Goal: Check status: Check status

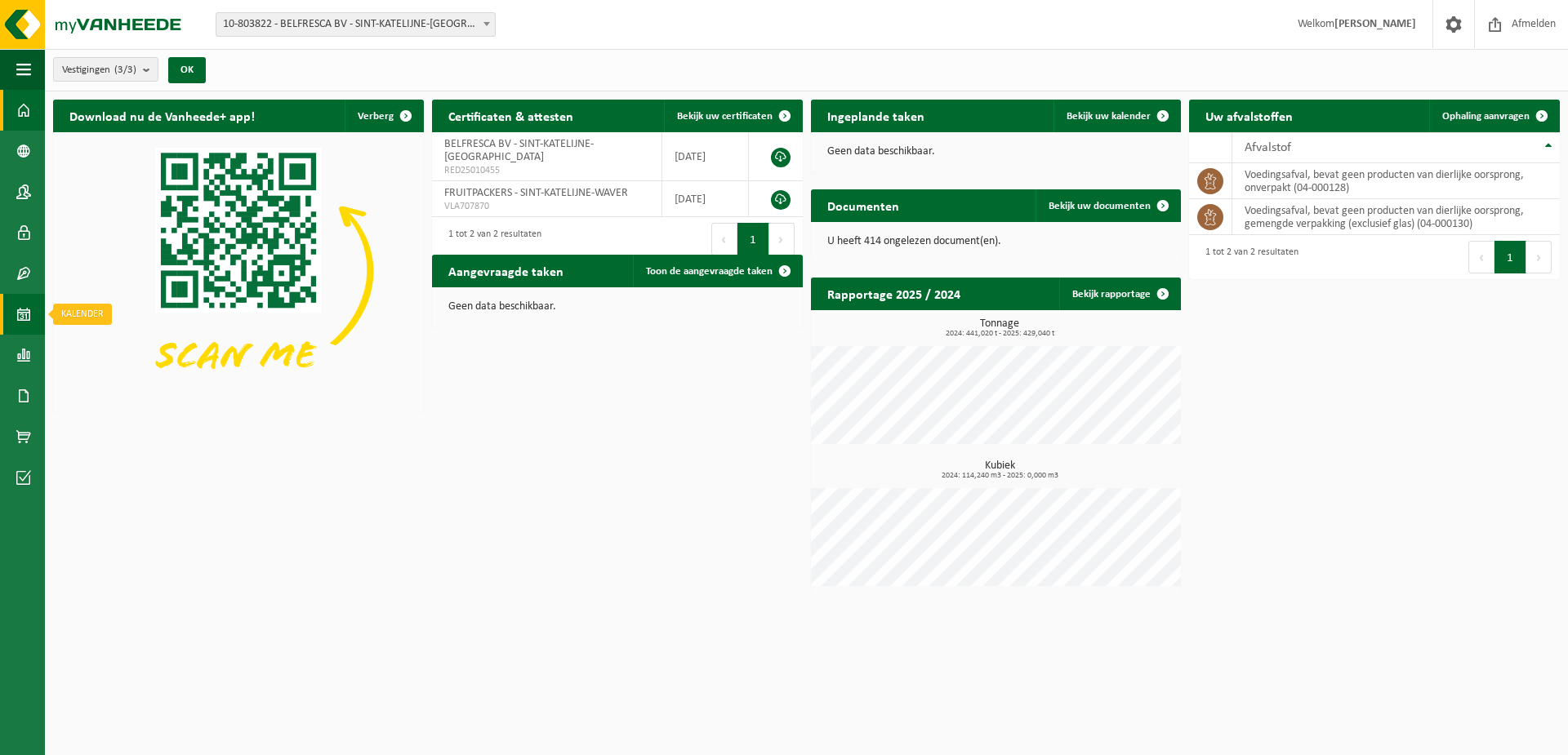
click at [19, 315] on span at bounding box center [23, 315] width 14 height 40
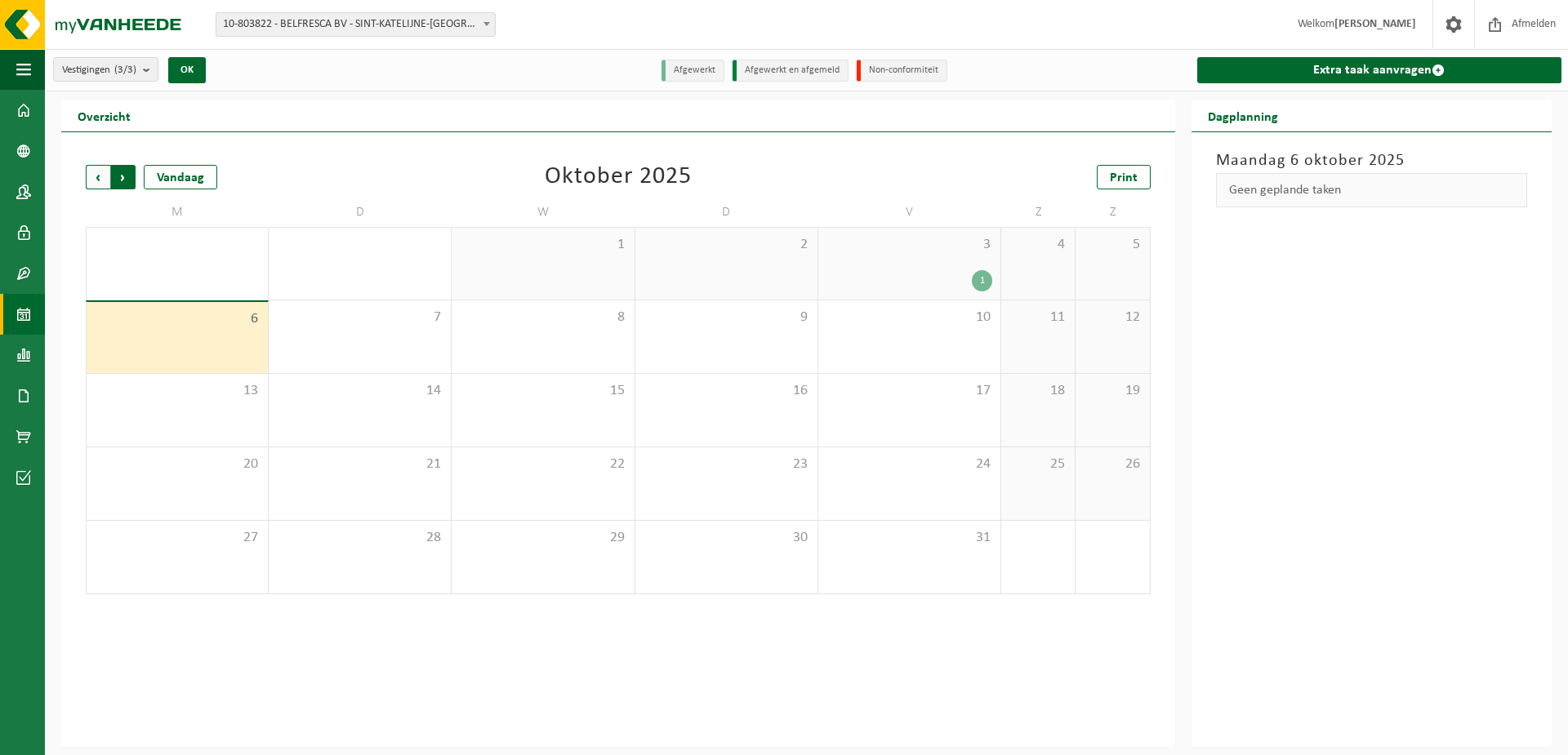
click at [101, 169] on span "Vorige" at bounding box center [98, 177] width 24 height 24
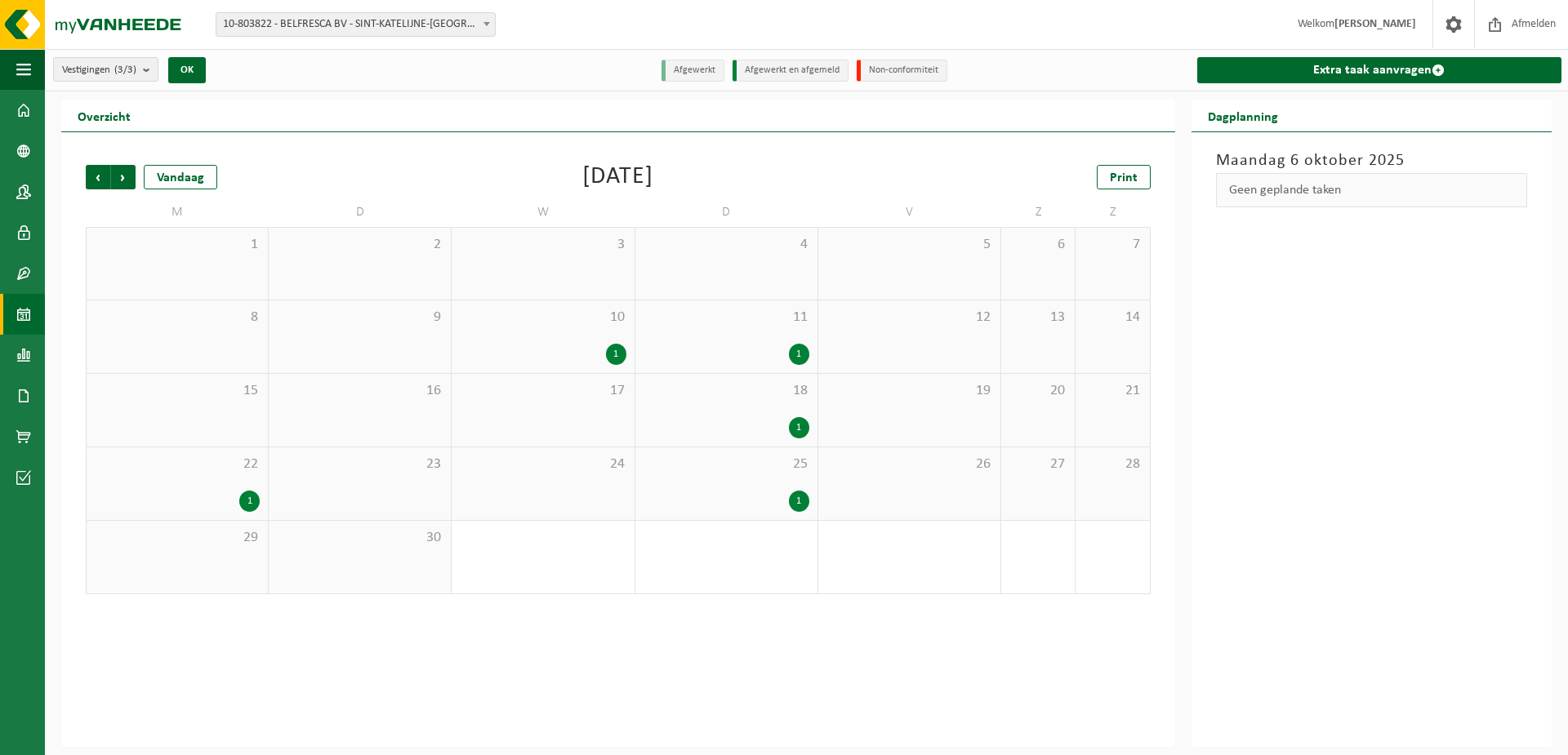
click at [520, 356] on div "1" at bounding box center [542, 354] width 166 height 21
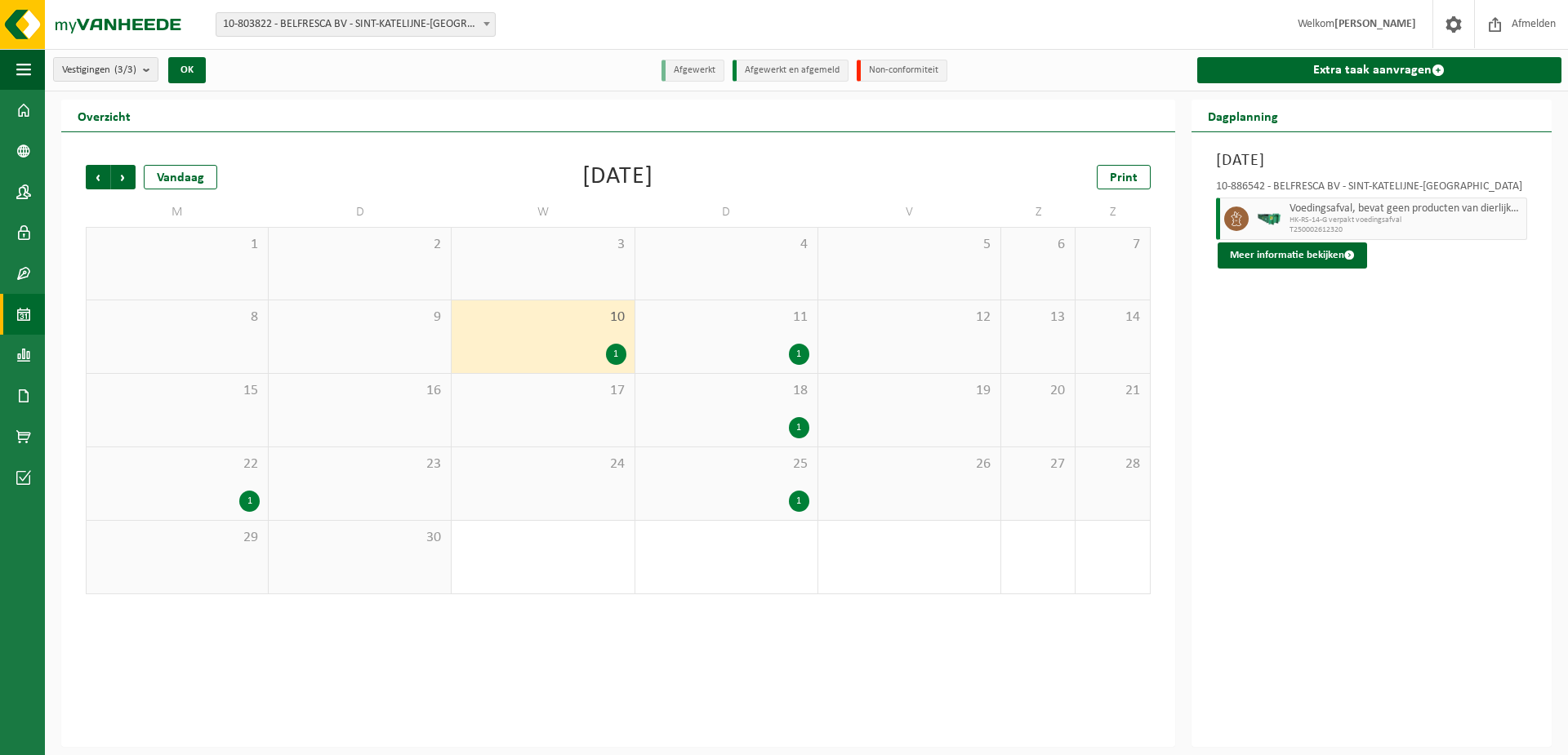
click at [546, 331] on div "10 1" at bounding box center [542, 337] width 182 height 73
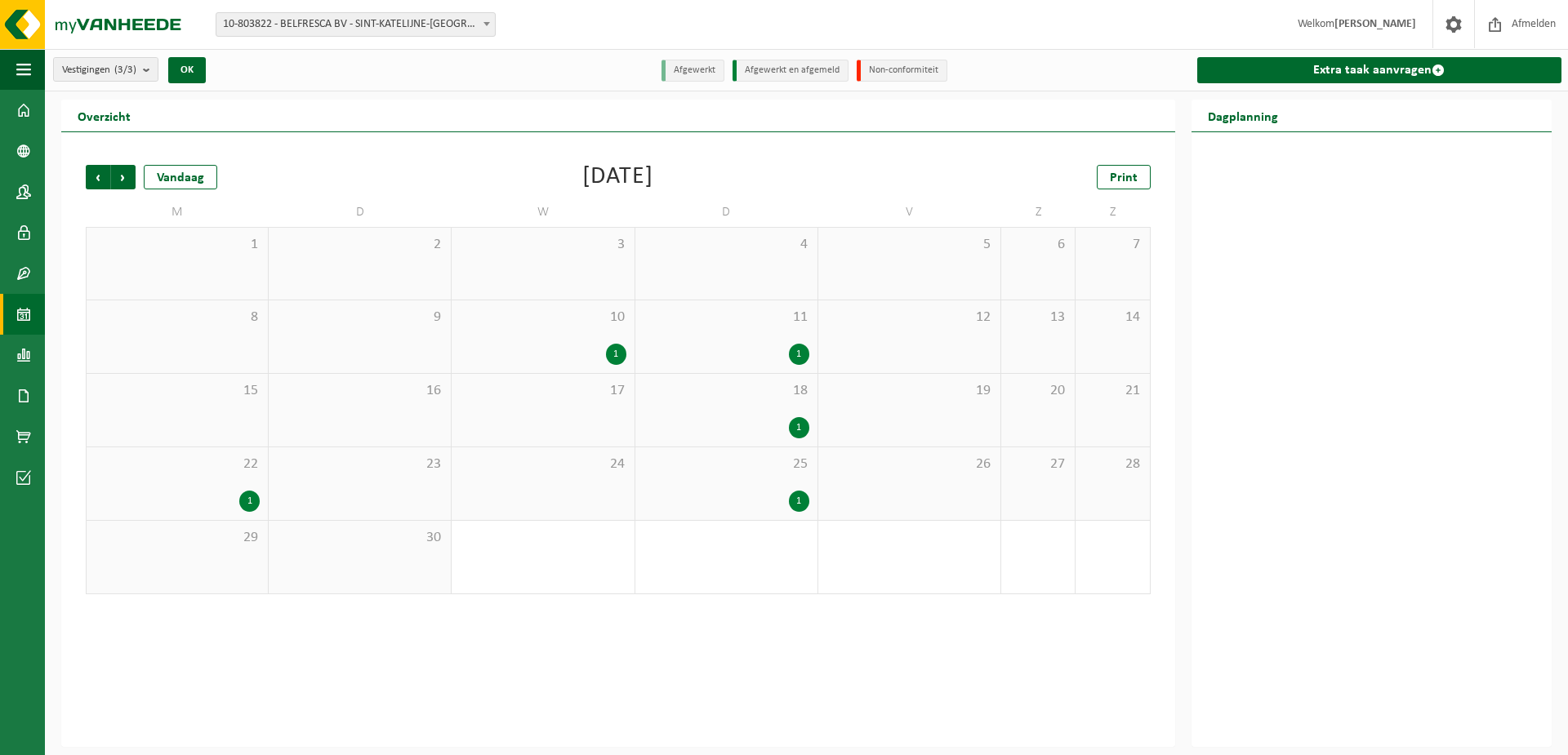
click at [546, 331] on div "10 1" at bounding box center [542, 337] width 182 height 73
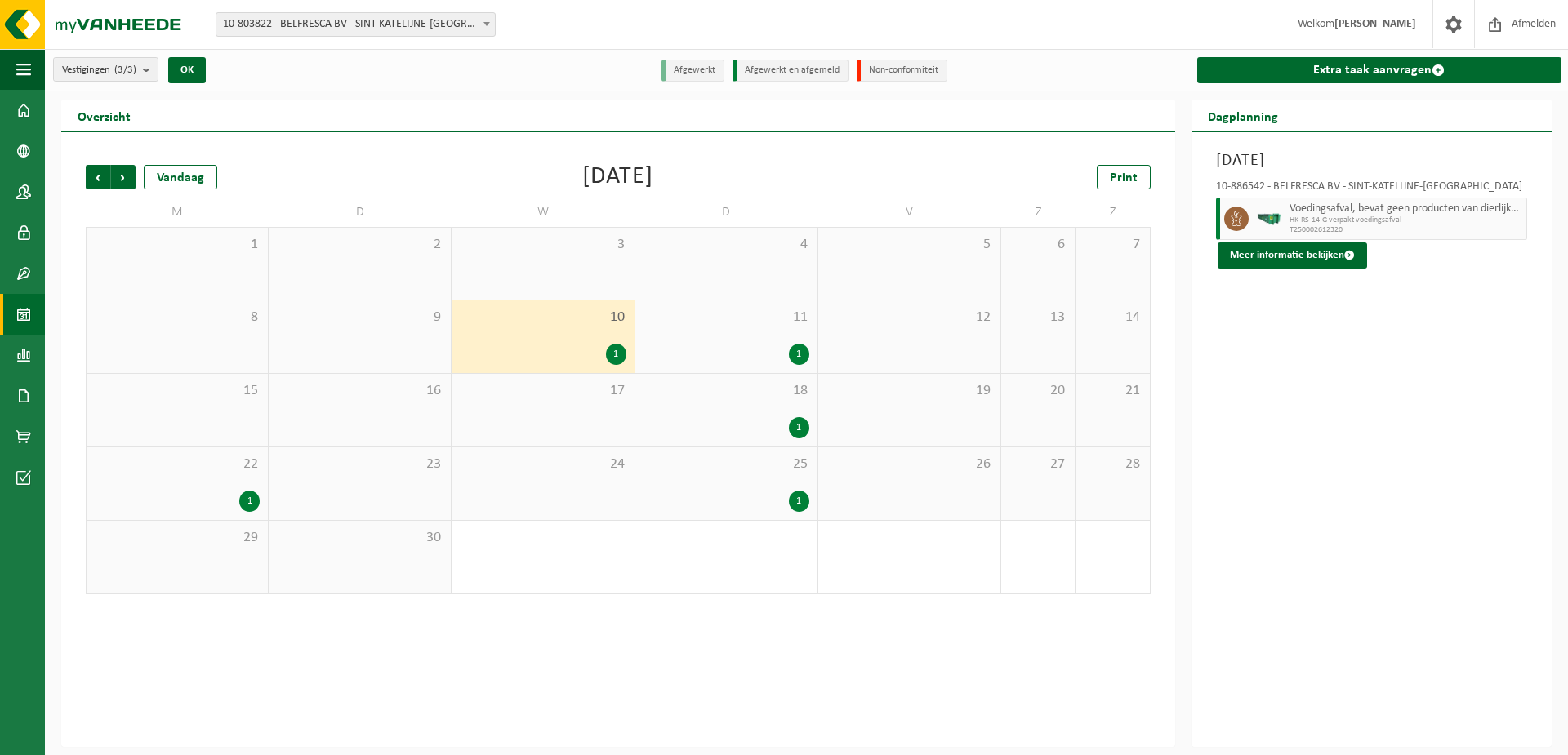
click at [588, 336] on div "10 1" at bounding box center [542, 337] width 182 height 73
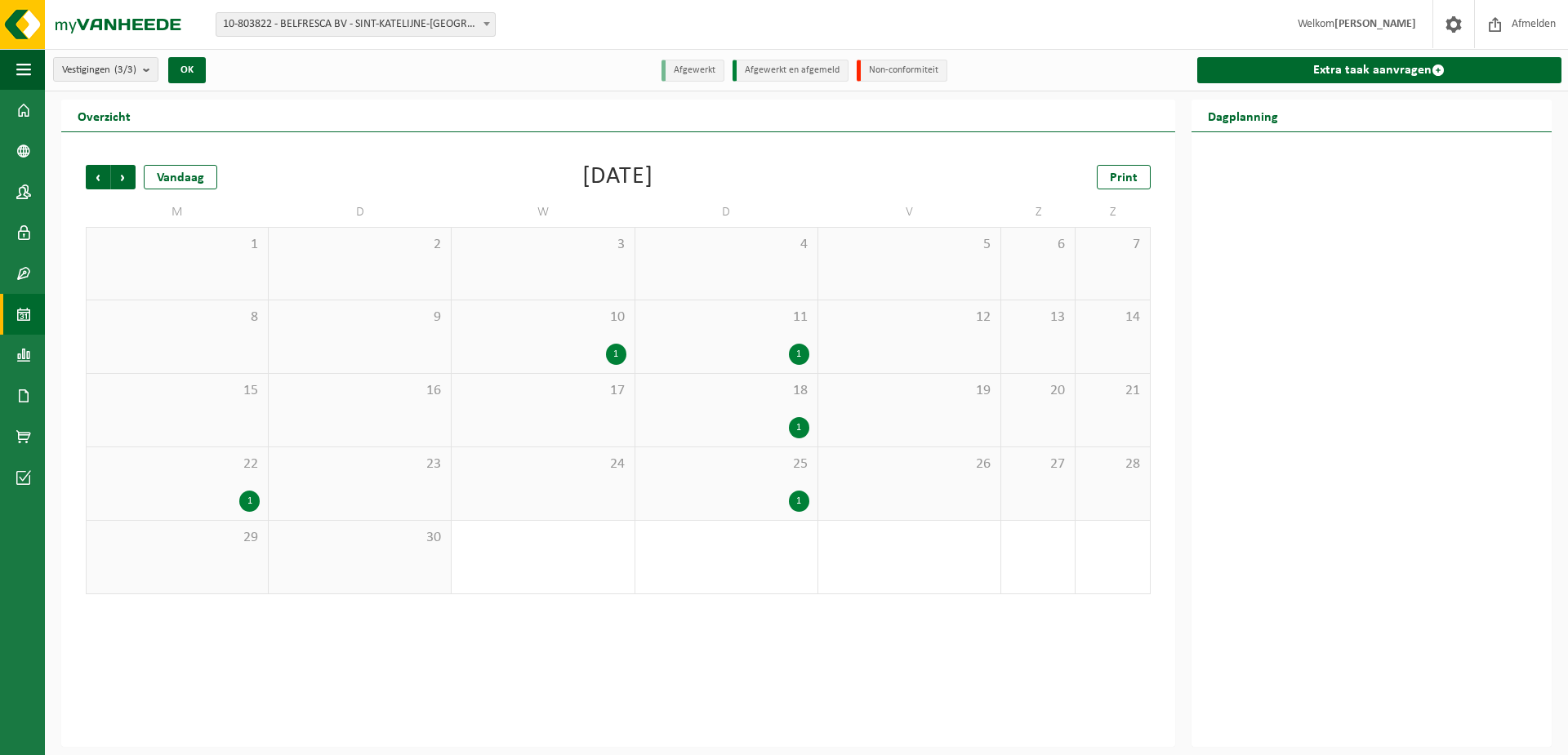
click at [588, 336] on div "10 1" at bounding box center [542, 337] width 182 height 73
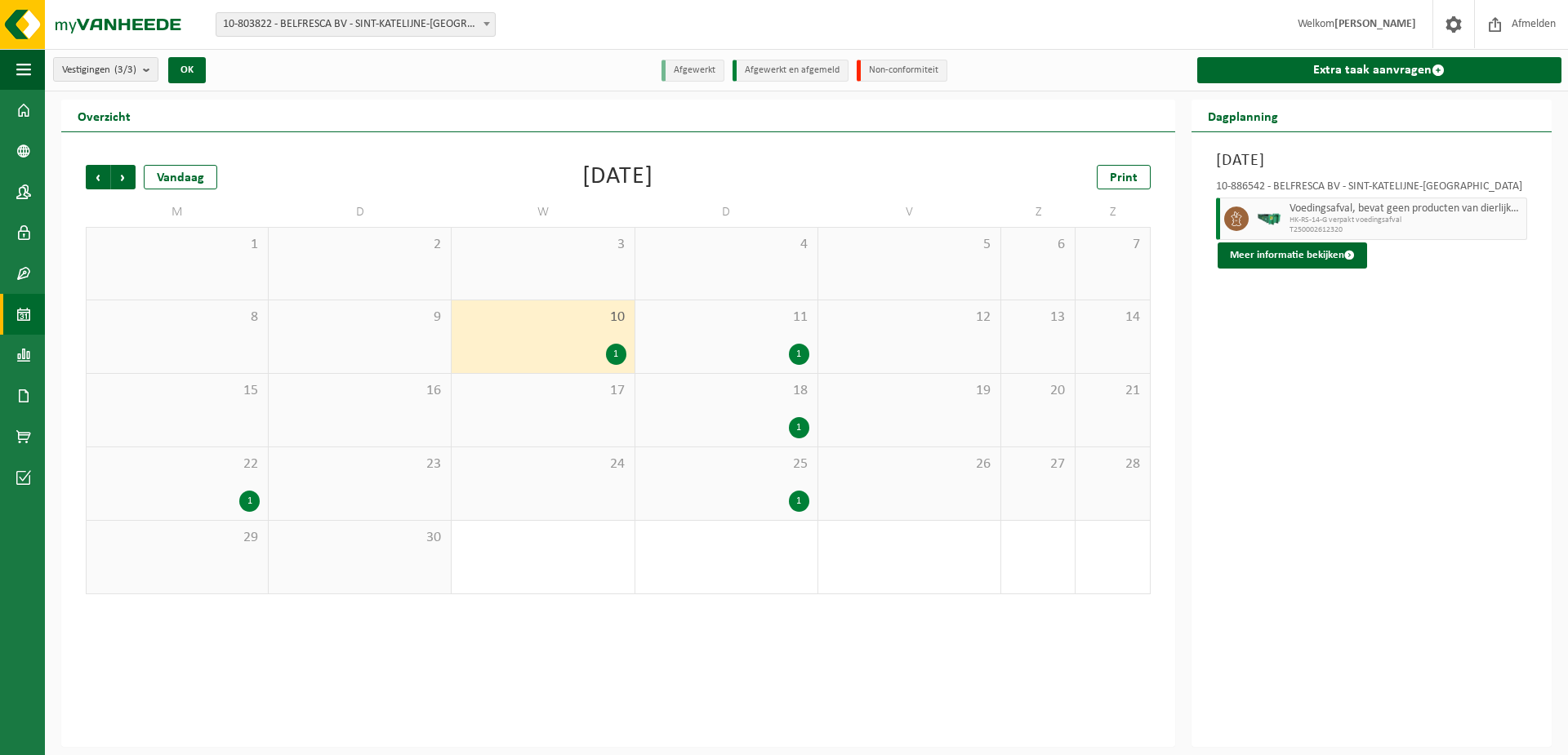
click at [734, 344] on div "1" at bounding box center [726, 354] width 166 height 21
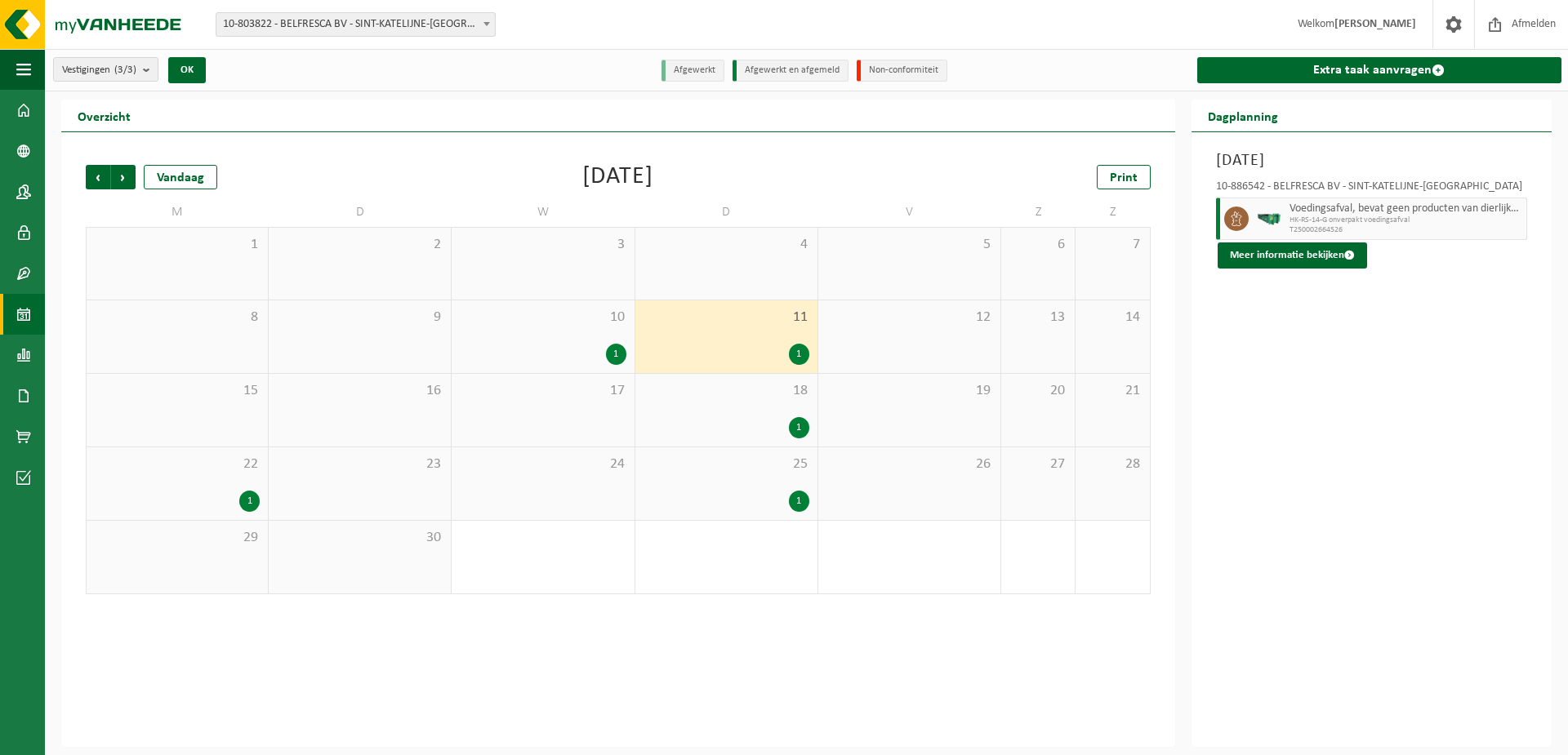
click at [584, 340] on div "10 1" at bounding box center [542, 337] width 182 height 73
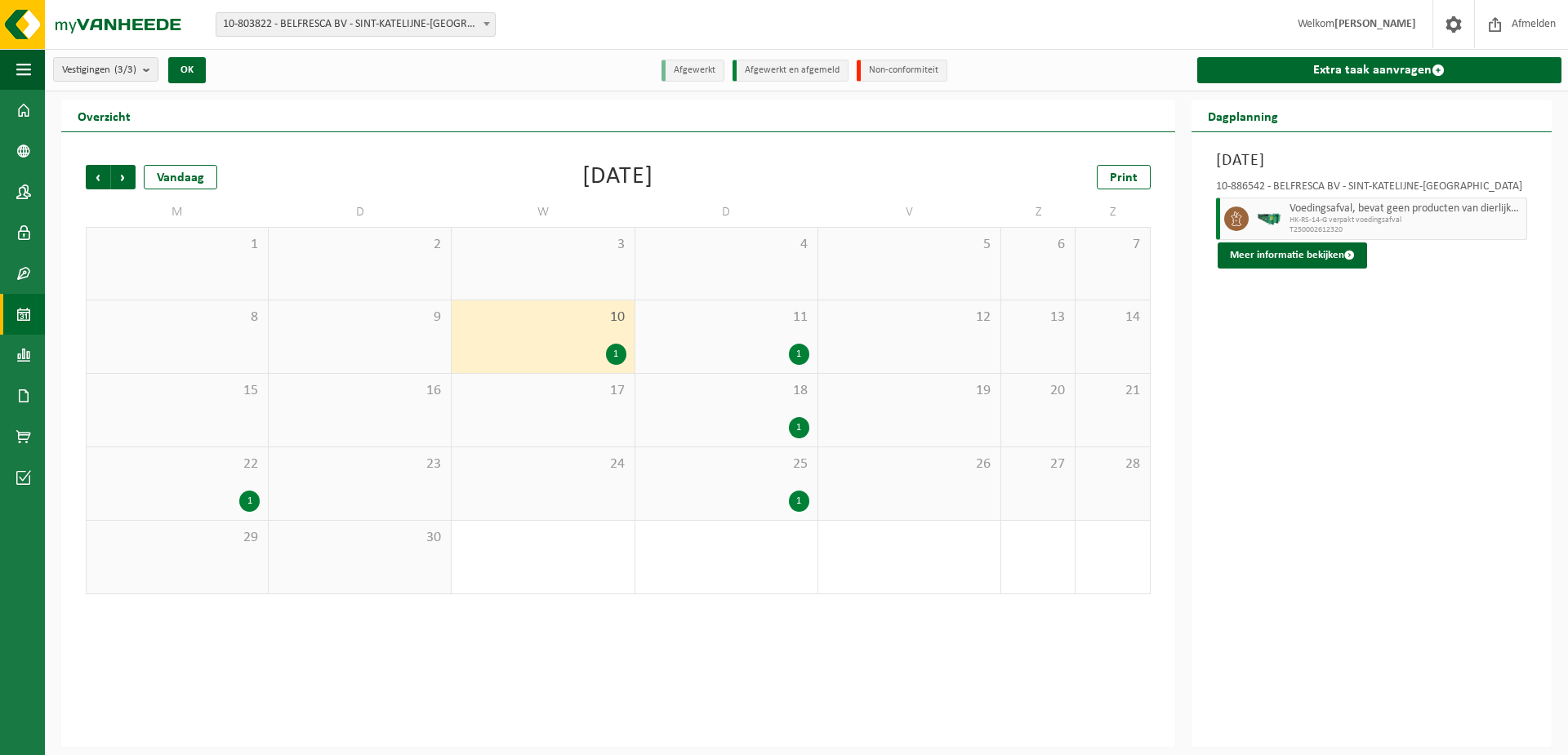
click at [575, 368] on div "10 1" at bounding box center [542, 337] width 182 height 73
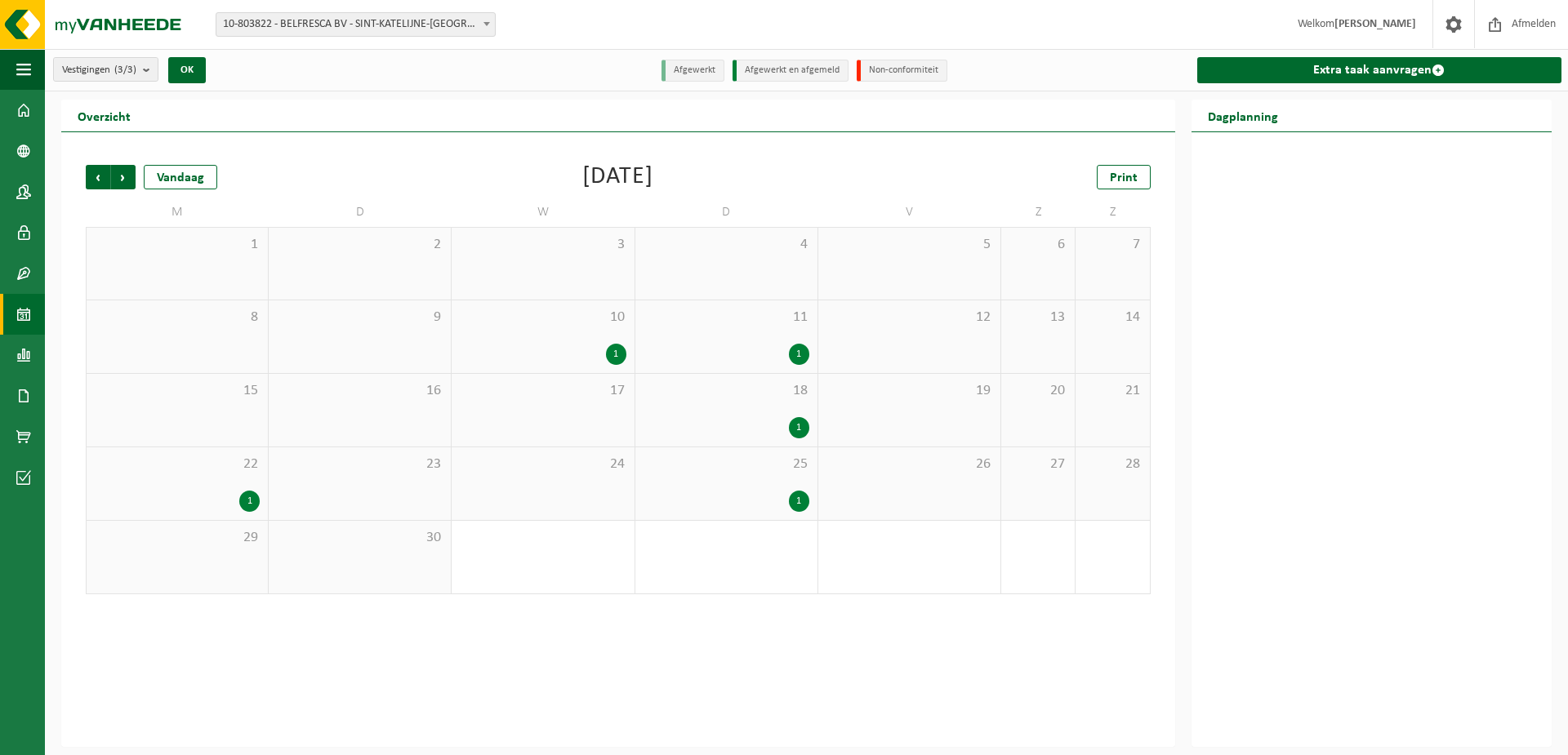
click at [575, 368] on div "10 1" at bounding box center [542, 337] width 182 height 73
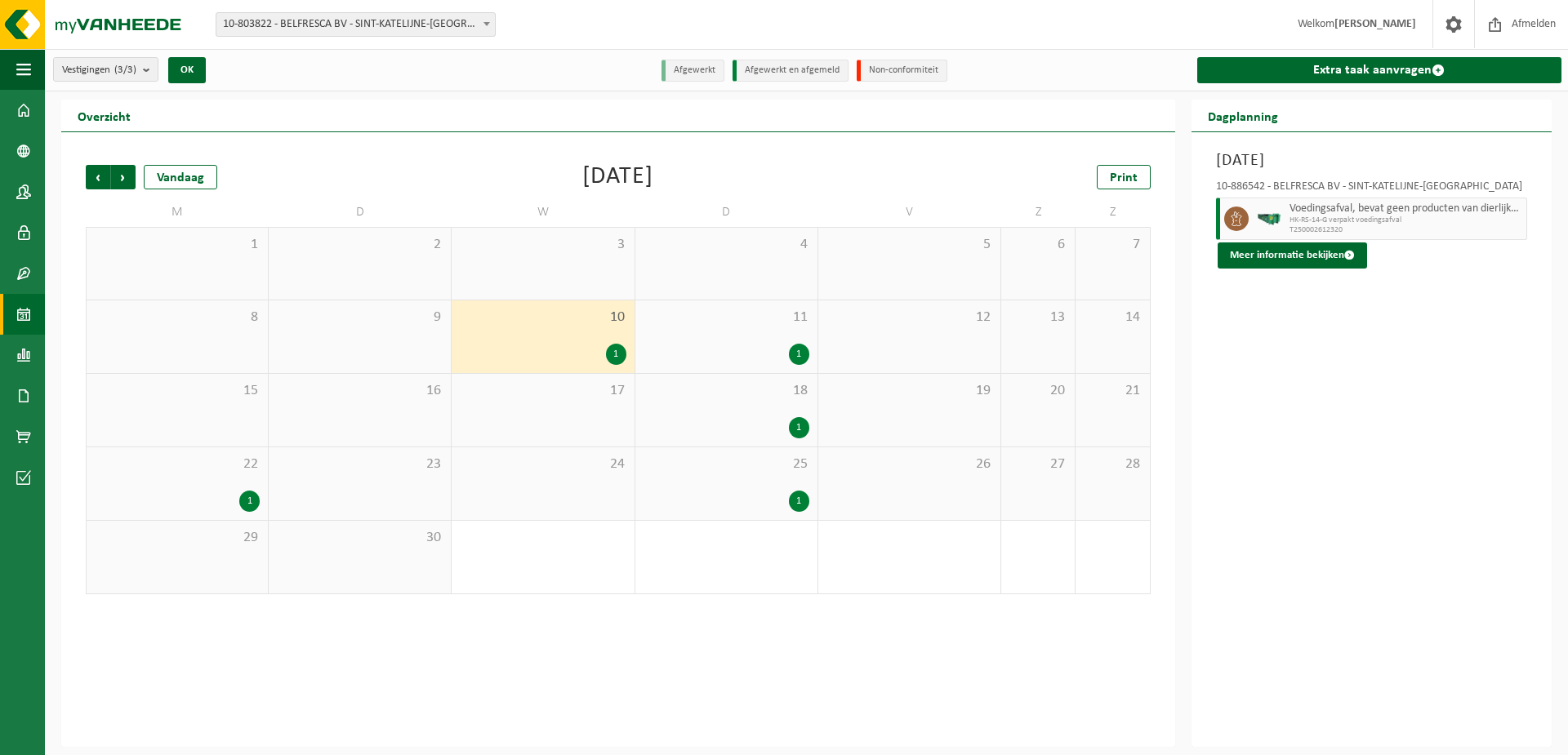
click at [751, 374] on div "18 1" at bounding box center [726, 410] width 182 height 73
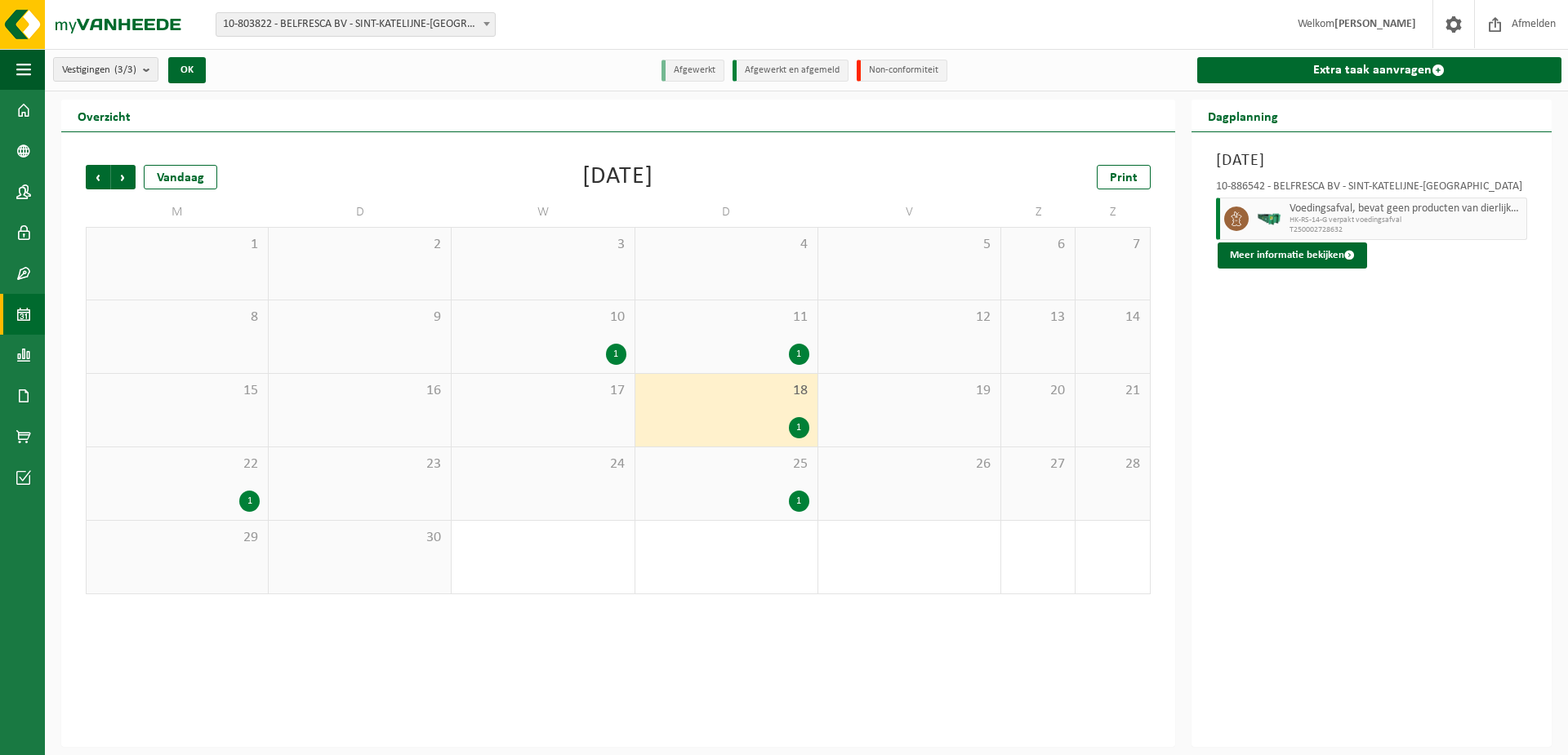
click at [754, 341] on div "11 1" at bounding box center [726, 337] width 182 height 73
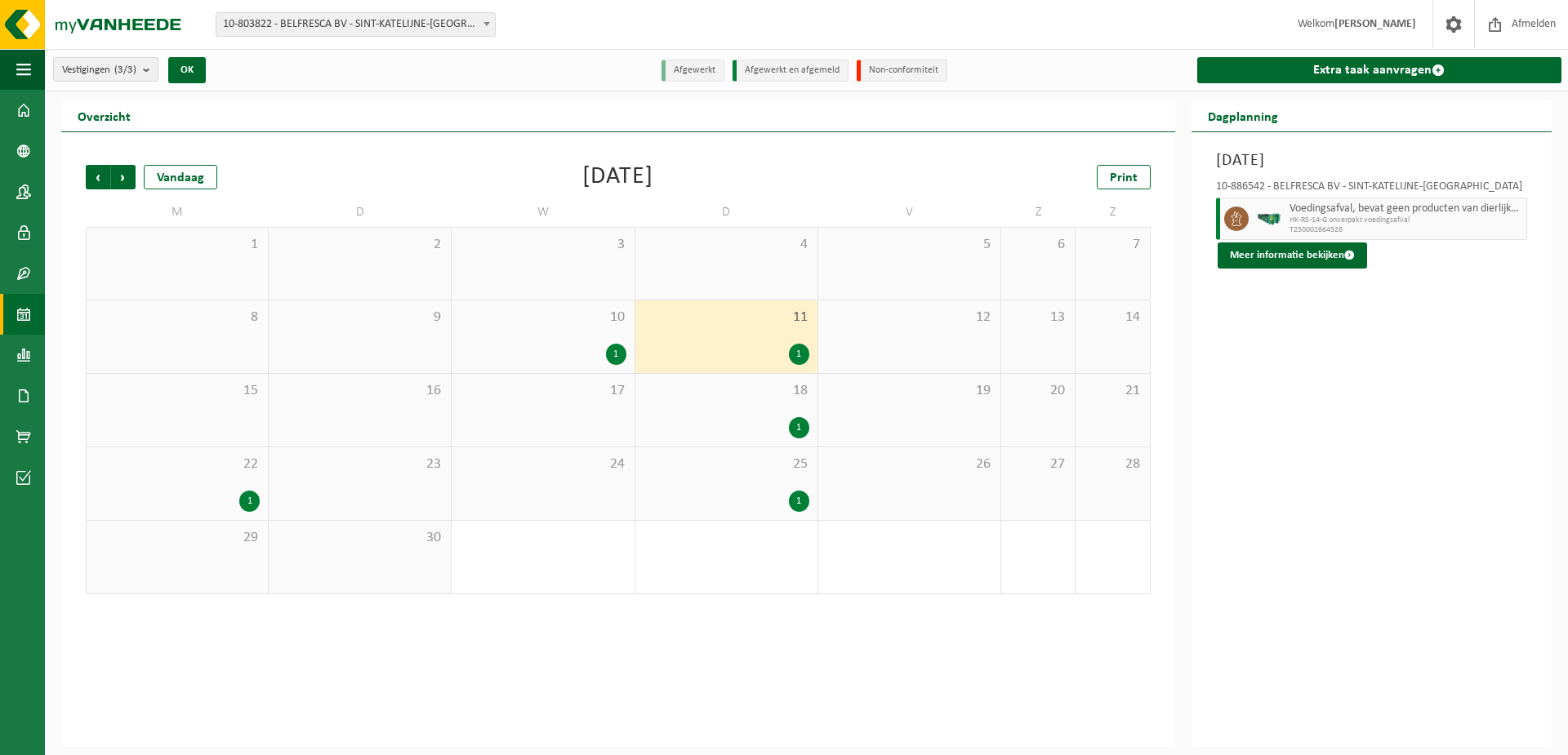
click at [604, 333] on div "10 1" at bounding box center [542, 337] width 182 height 73
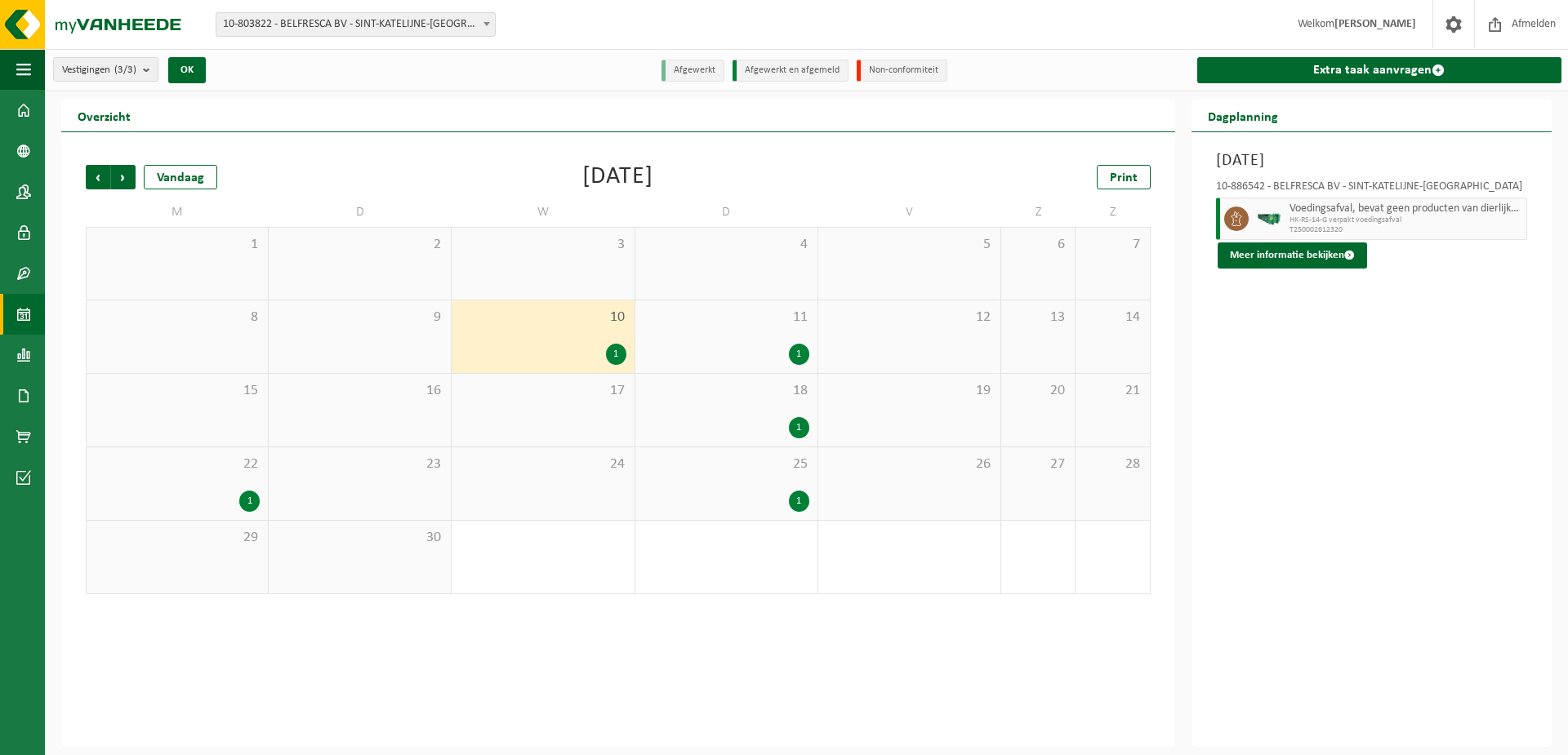
click at [699, 350] on div "1" at bounding box center [726, 354] width 166 height 21
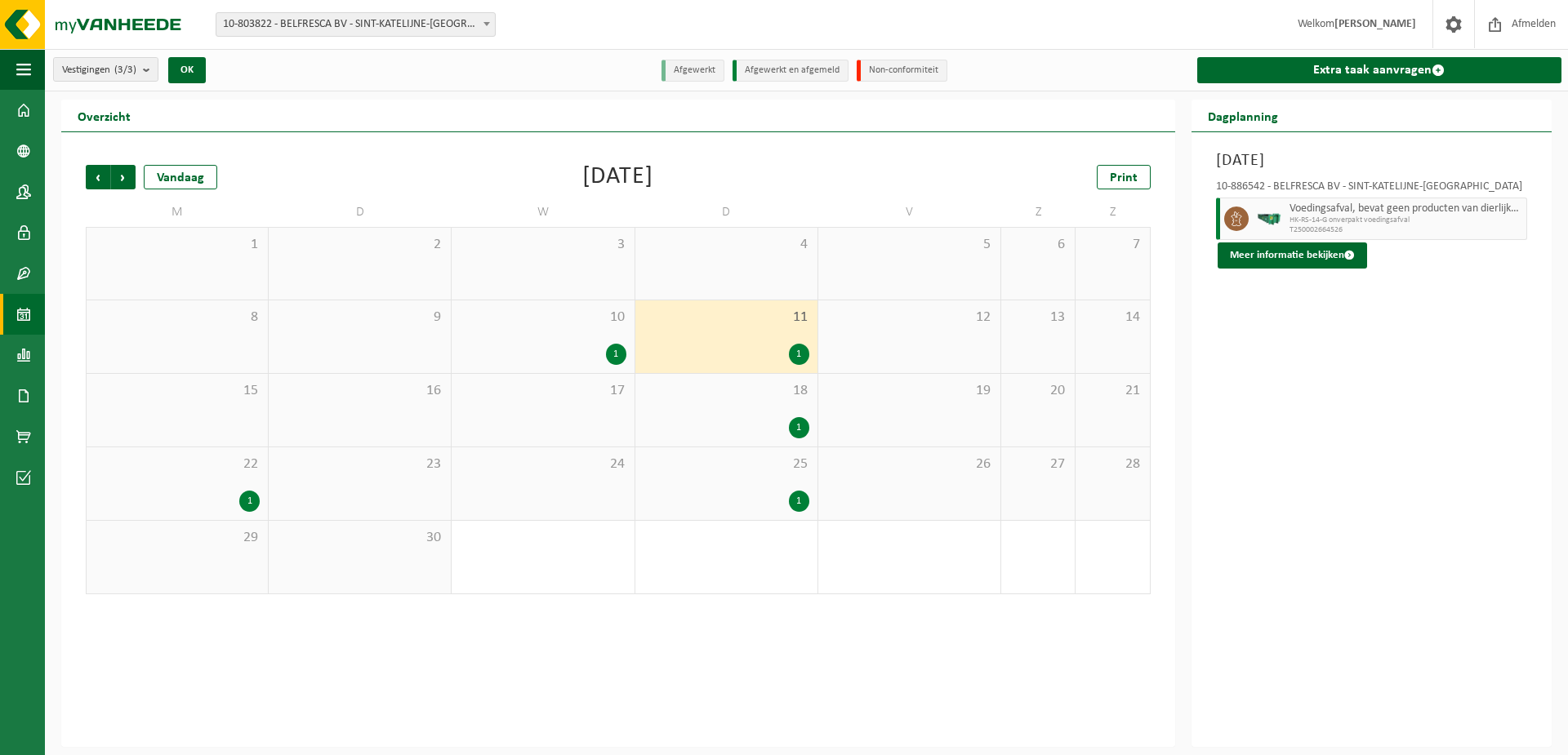
click at [737, 511] on div "25 1" at bounding box center [726, 483] width 182 height 73
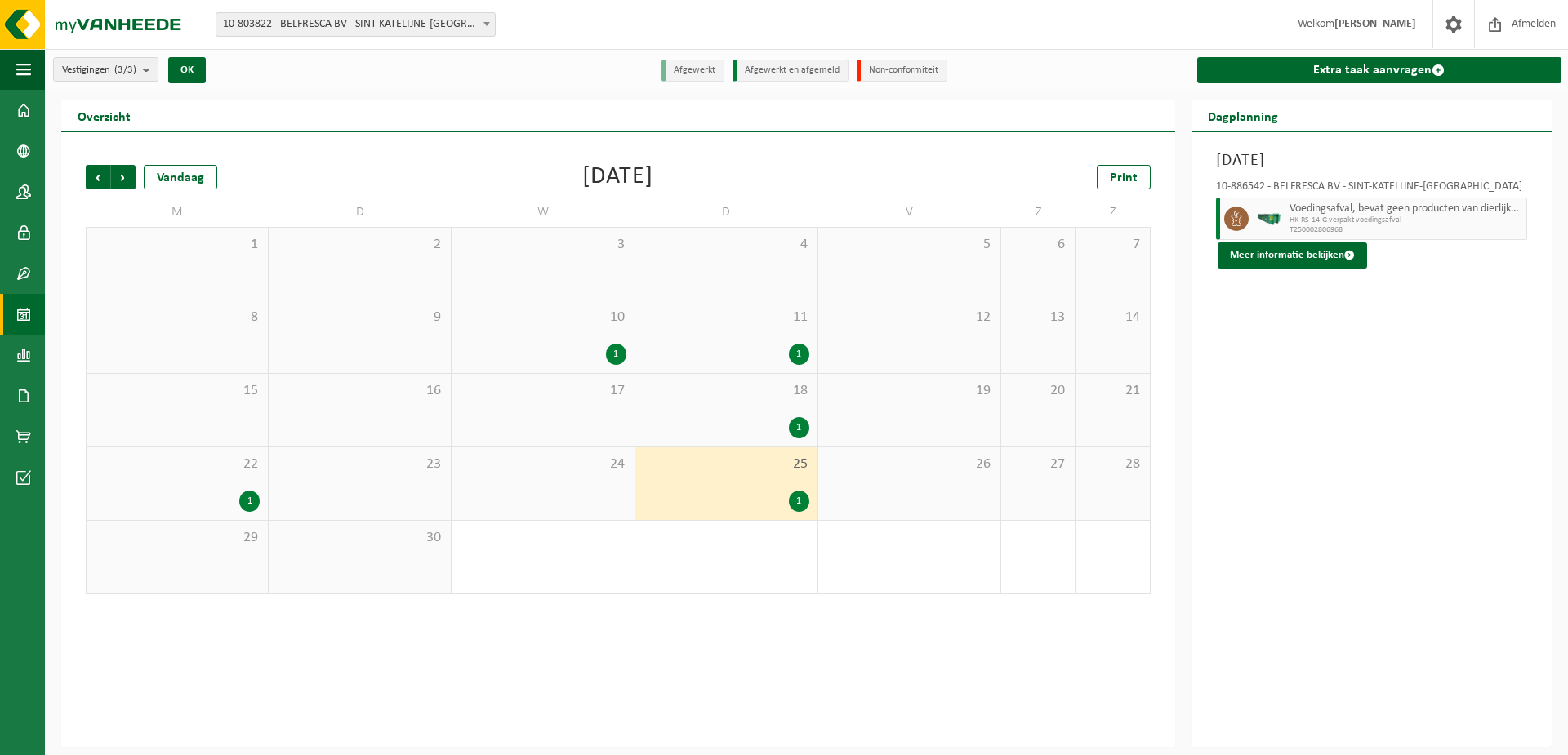
click at [575, 350] on div "1" at bounding box center [542, 354] width 166 height 21
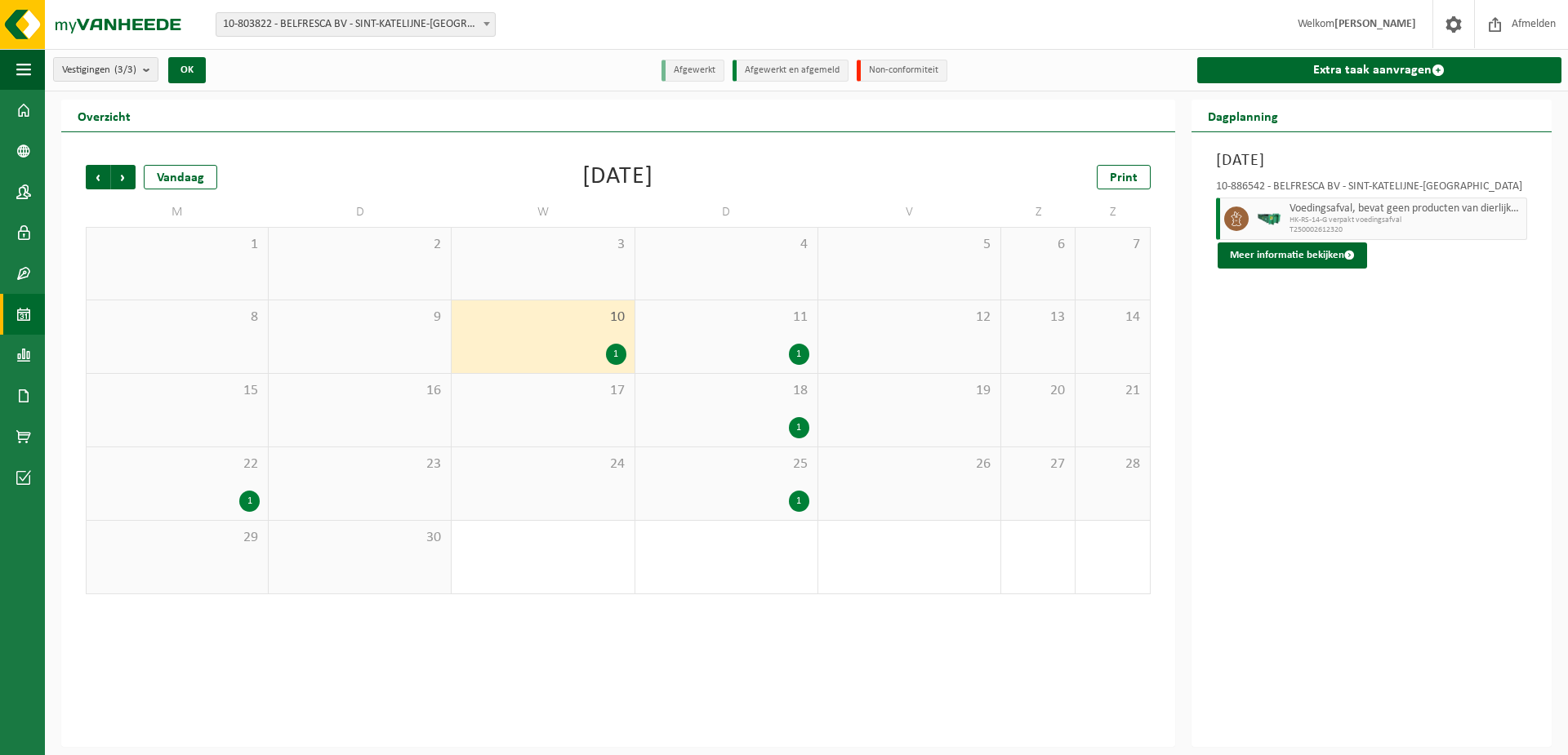
click at [669, 352] on div "1" at bounding box center [726, 354] width 166 height 21
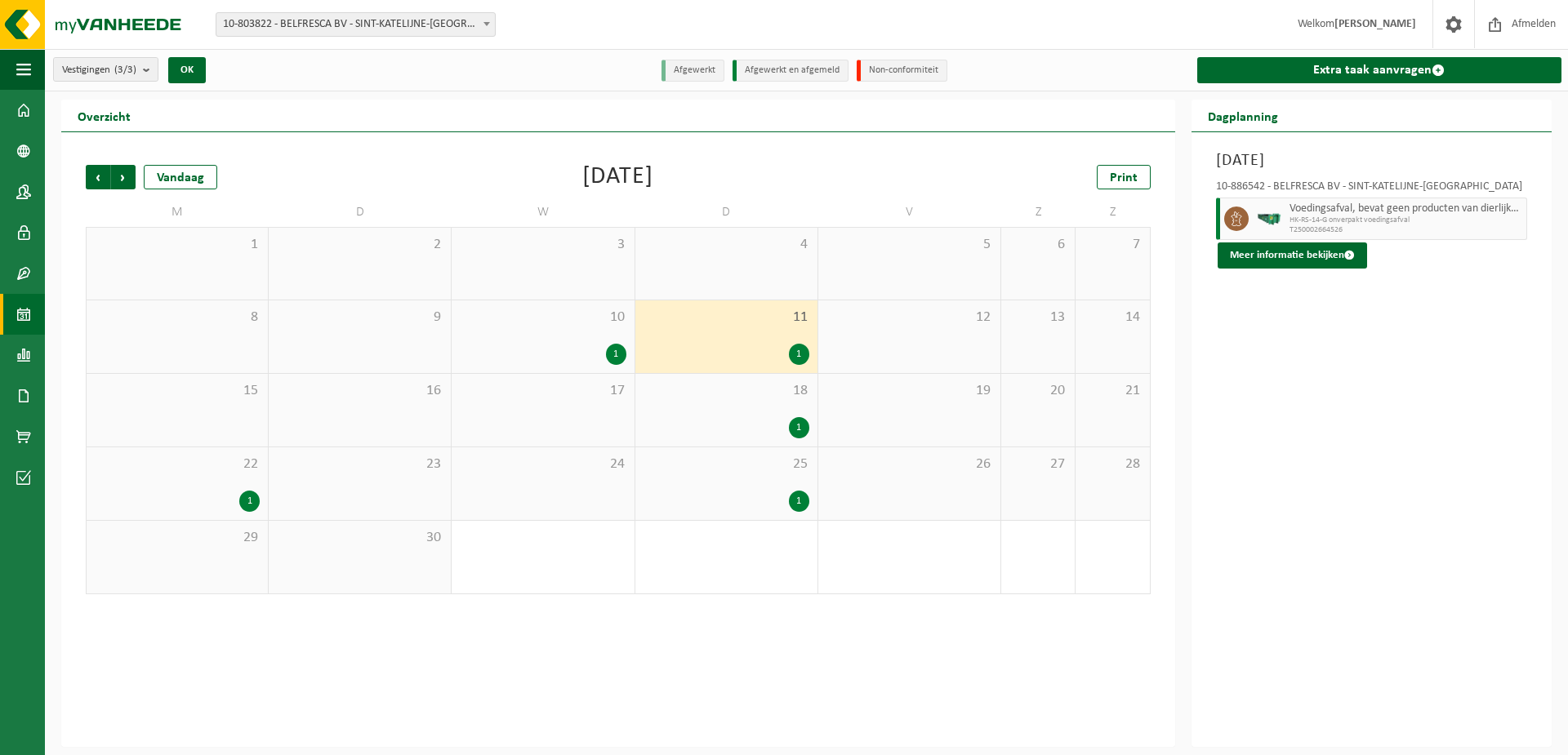
click at [576, 336] on div "10 1" at bounding box center [542, 337] width 182 height 73
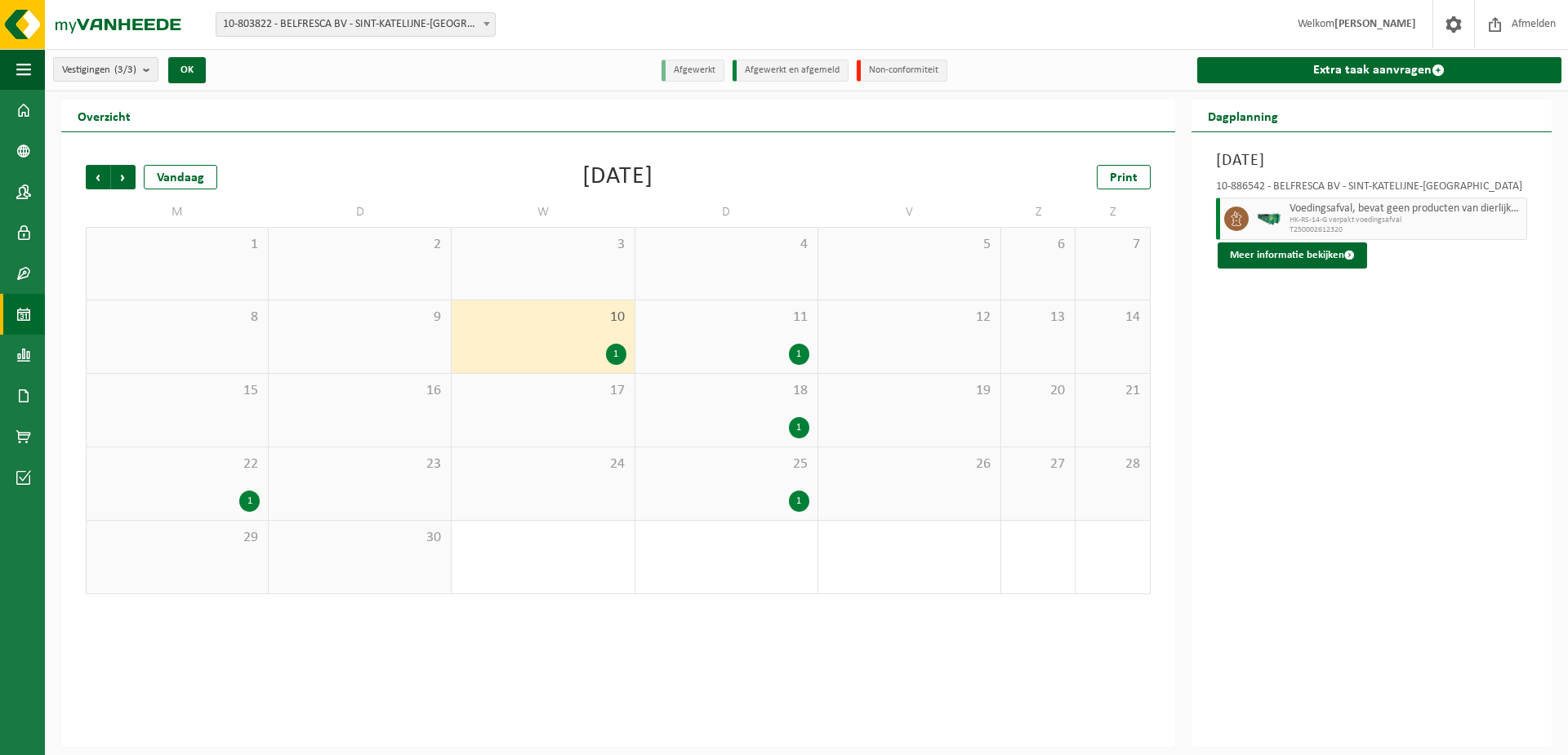
click at [736, 345] on div "1" at bounding box center [726, 354] width 166 height 21
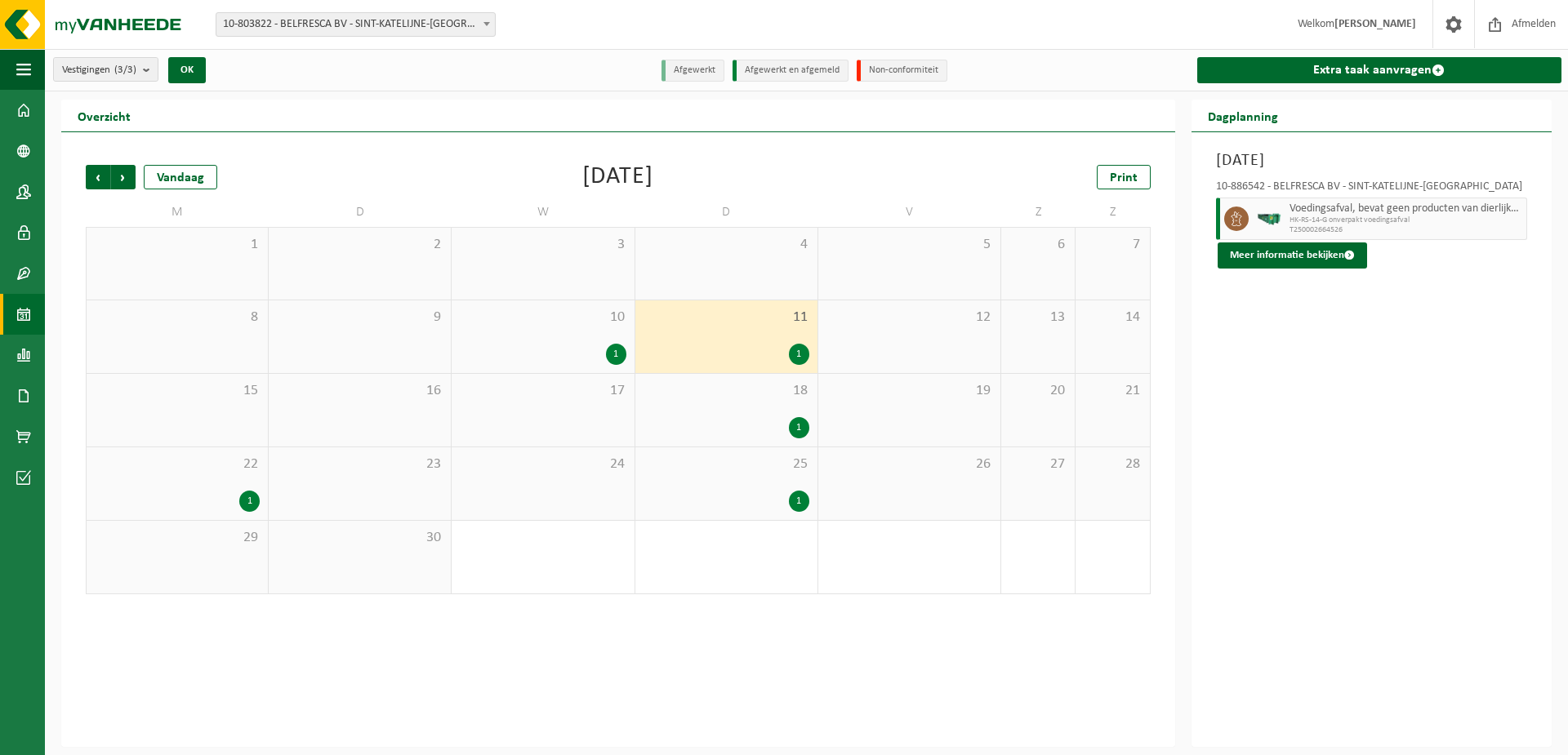
click at [736, 413] on div "18 1" at bounding box center [726, 410] width 182 height 73
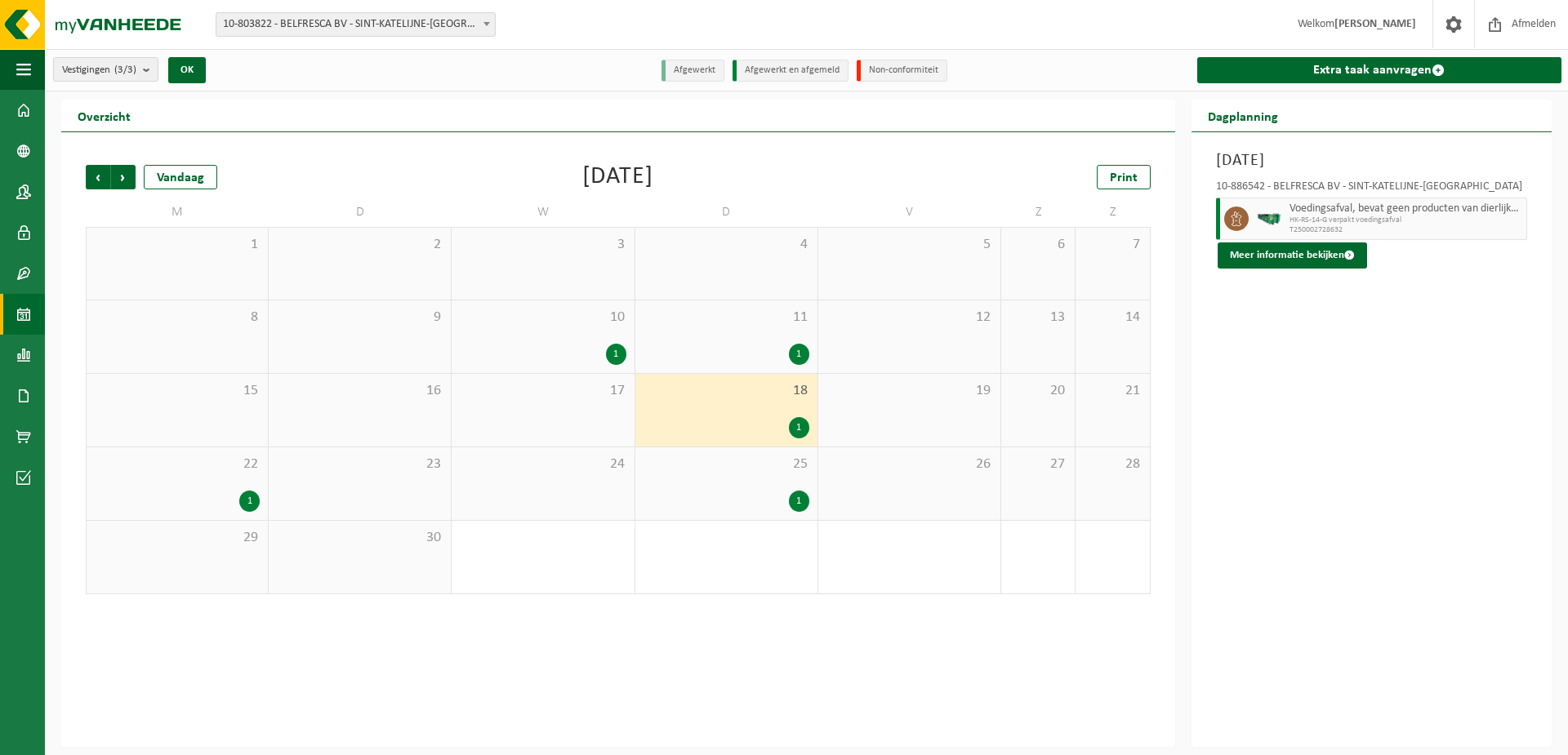
click at [750, 493] on div "1" at bounding box center [726, 501] width 166 height 21
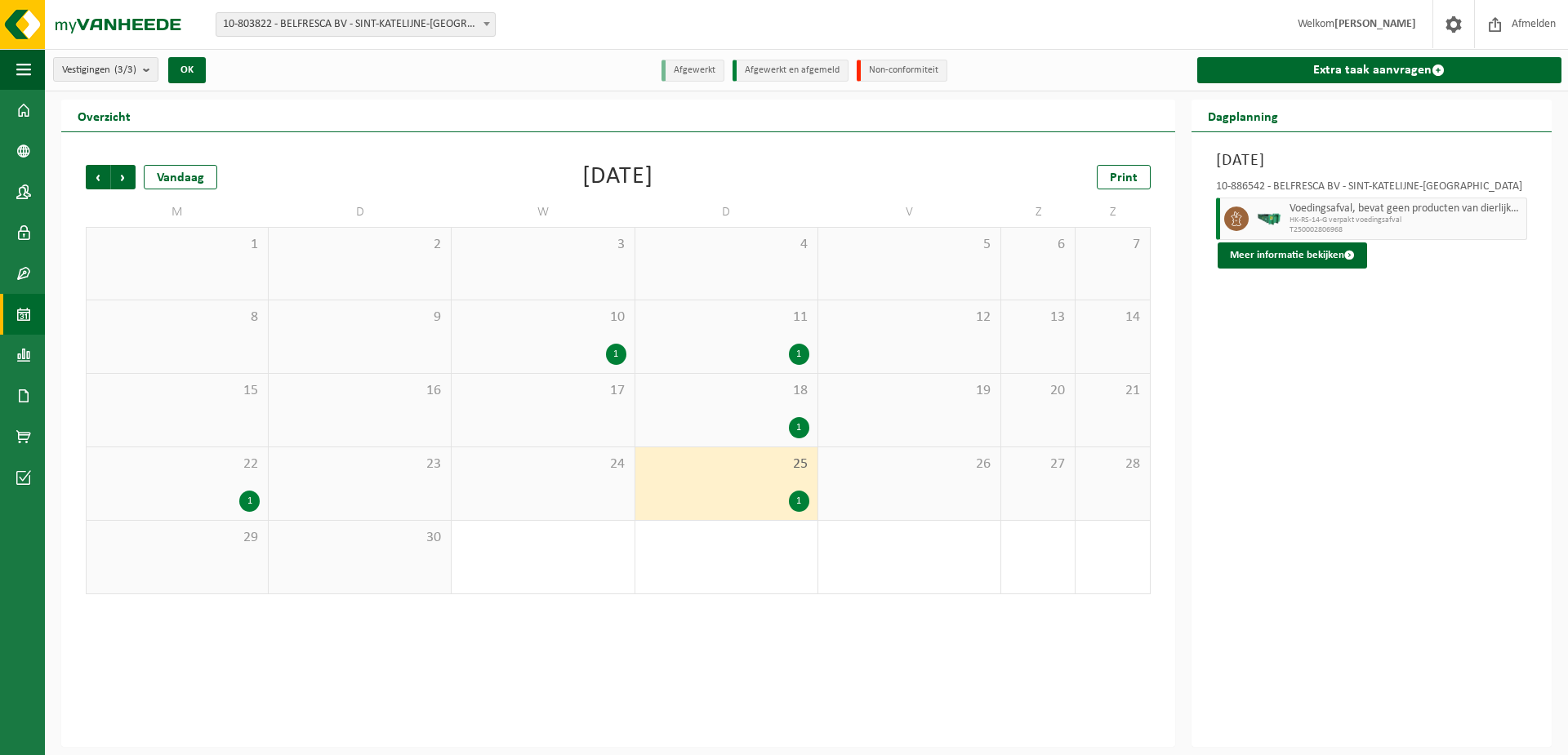
click at [560, 342] on div "10 1" at bounding box center [542, 337] width 182 height 73
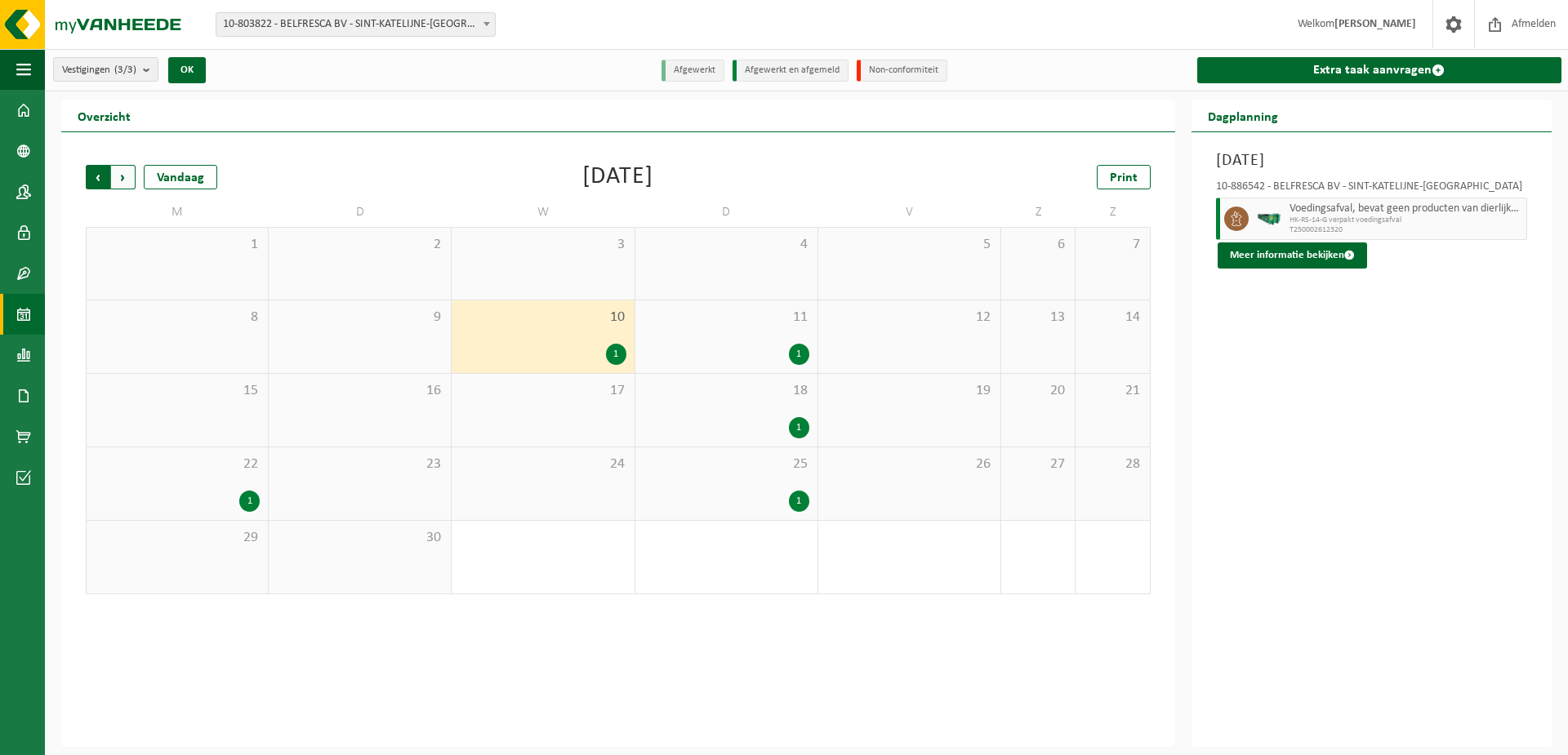
click at [127, 170] on span "Volgende" at bounding box center [123, 177] width 24 height 24
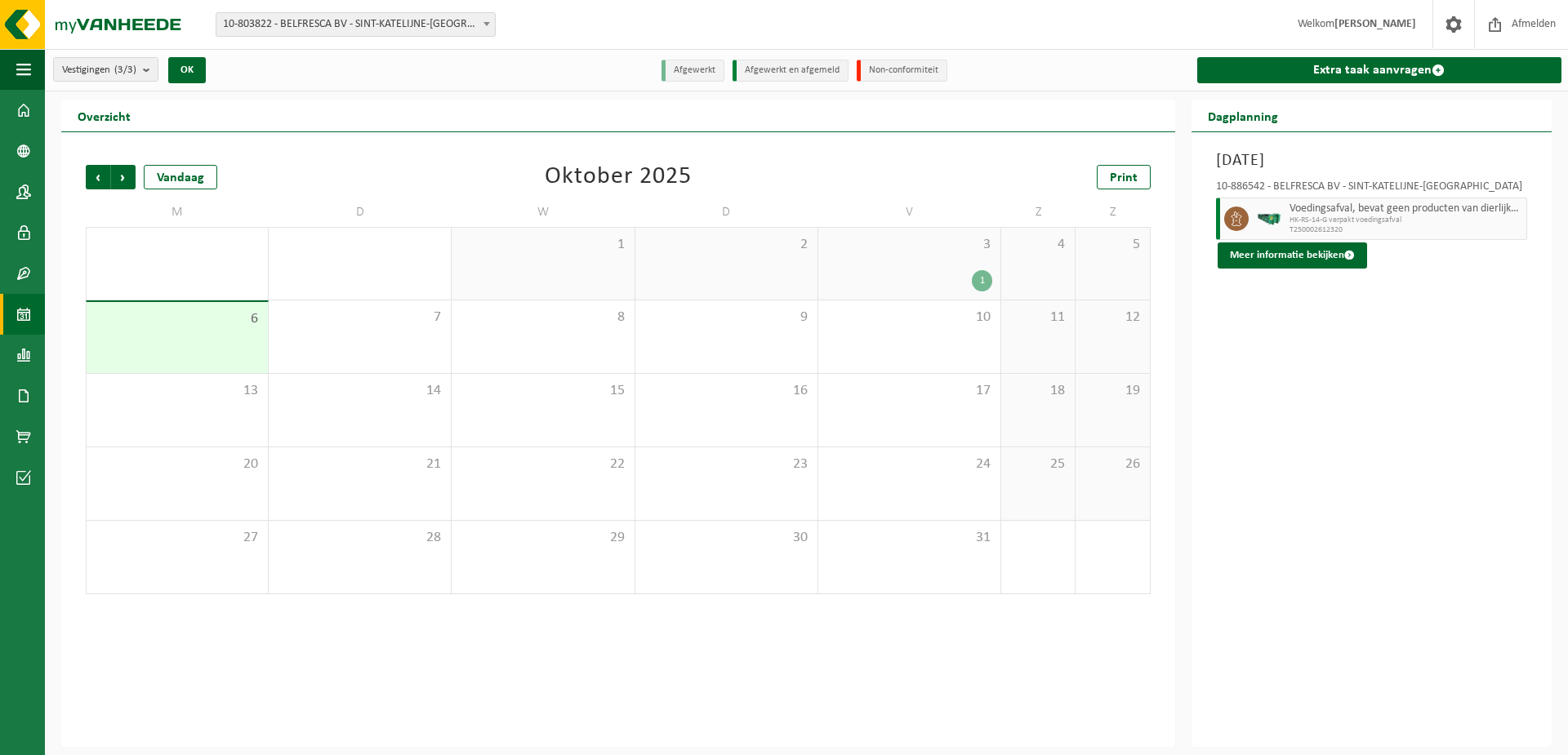
click at [957, 268] on div "3 1" at bounding box center [909, 263] width 182 height 72
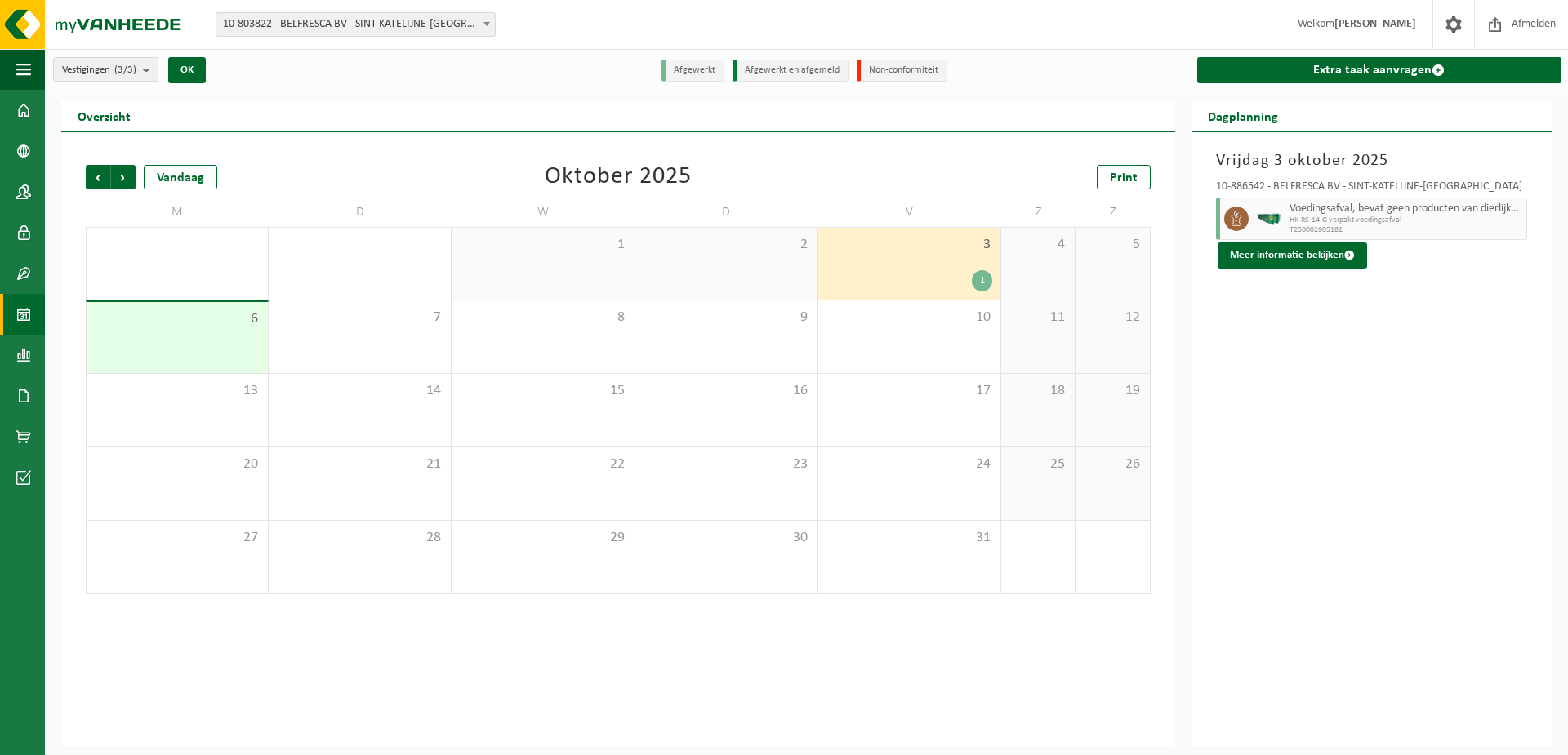
click at [1384, 212] on span "Voedingsafval, bevat geen producten van dierlijke oorsprong, gemengde verpakkin…" at bounding box center [1406, 208] width 233 height 13
click at [911, 268] on div "3 1" at bounding box center [909, 263] width 182 height 72
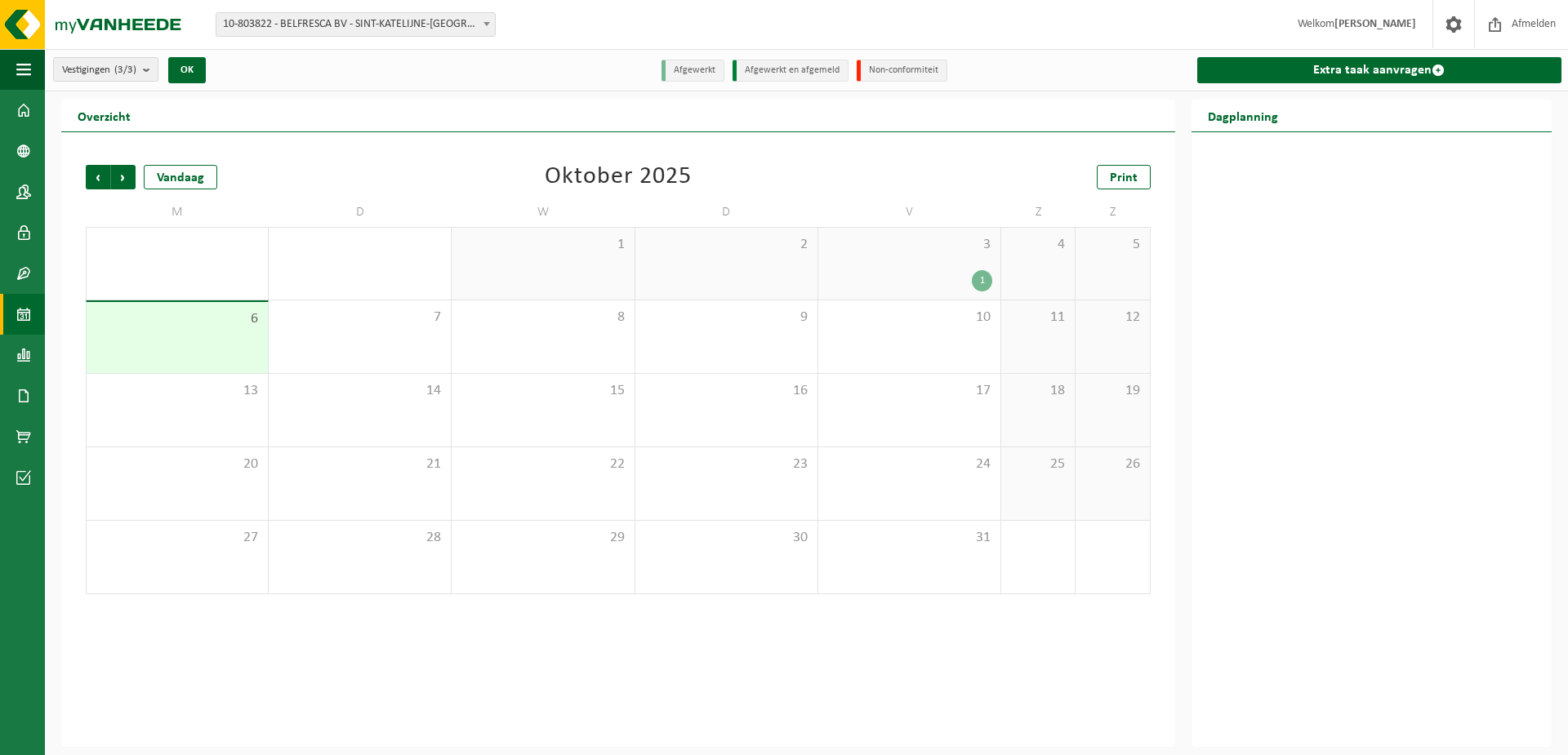
click at [911, 268] on div "3 1" at bounding box center [909, 263] width 182 height 72
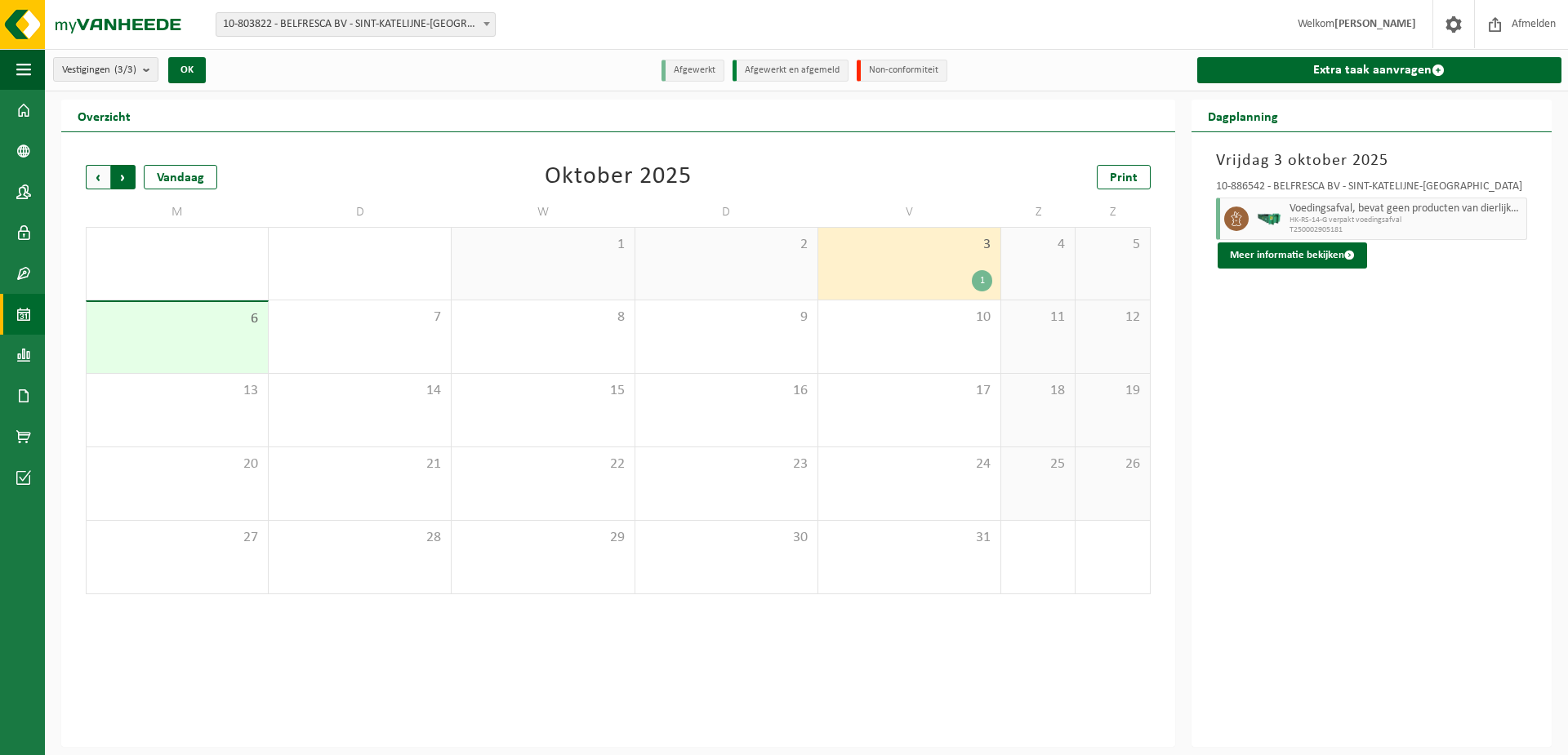
click at [94, 181] on span "Vorige" at bounding box center [98, 177] width 24 height 24
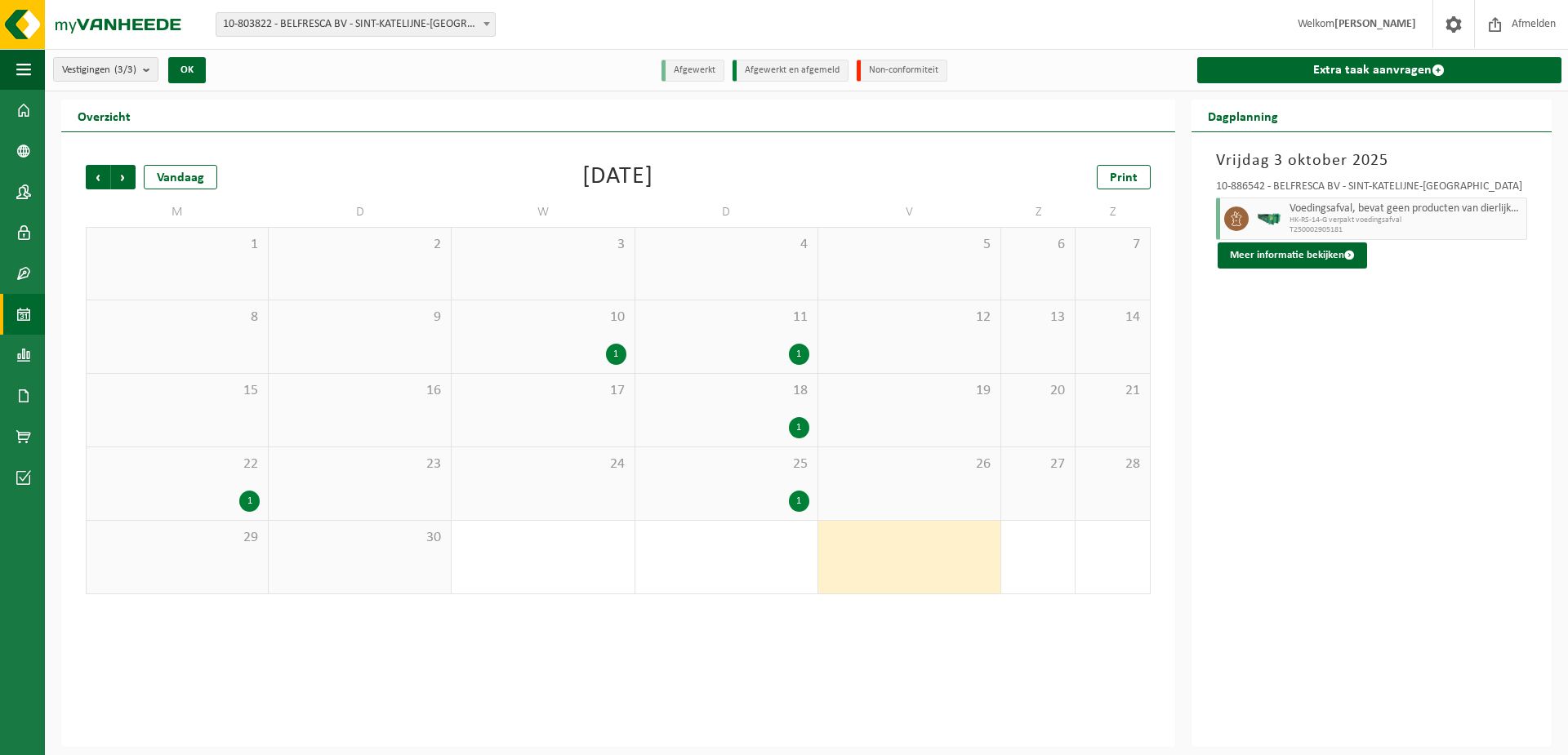
click at [584, 357] on div "1" at bounding box center [542, 354] width 166 height 21
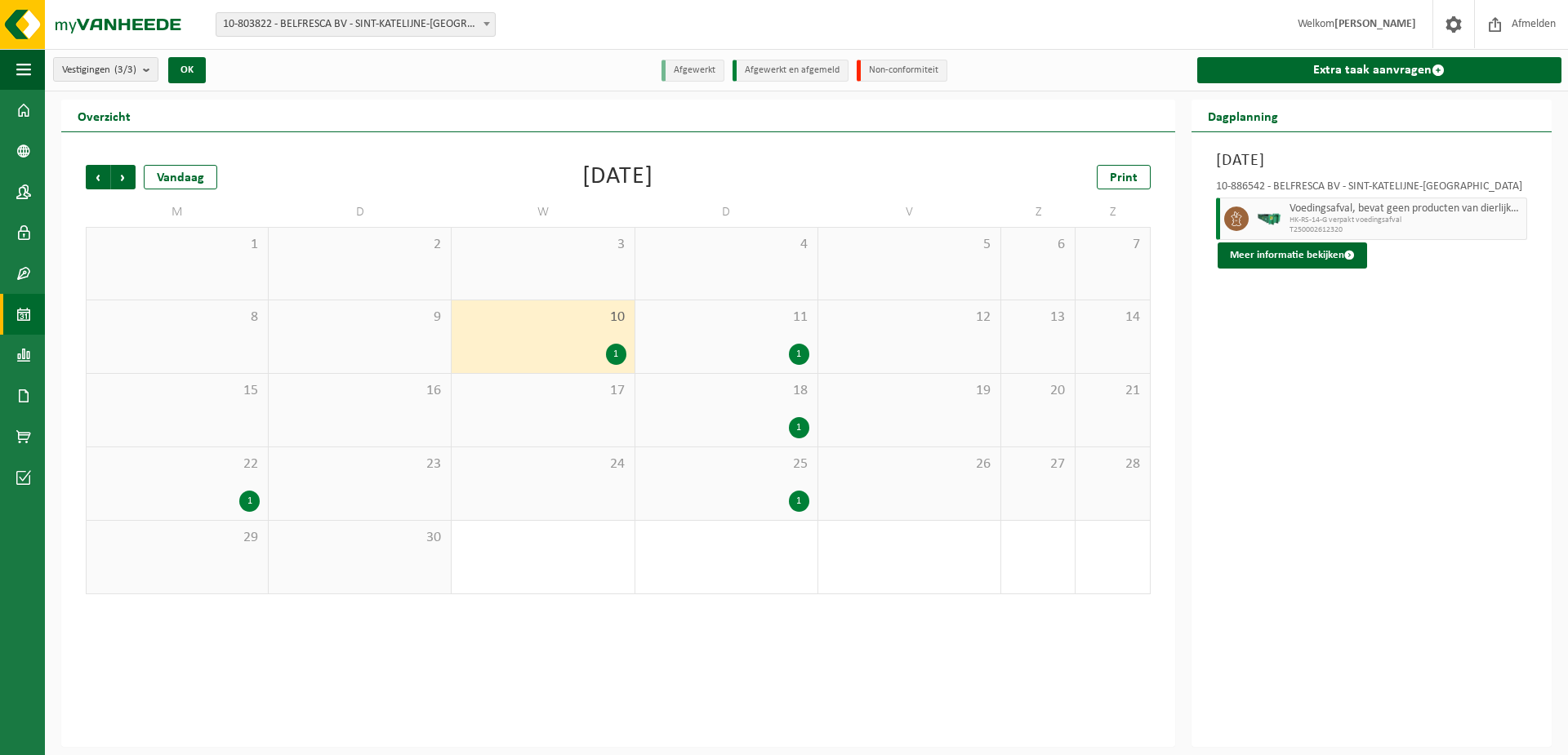
click at [748, 353] on div "1" at bounding box center [726, 354] width 166 height 21
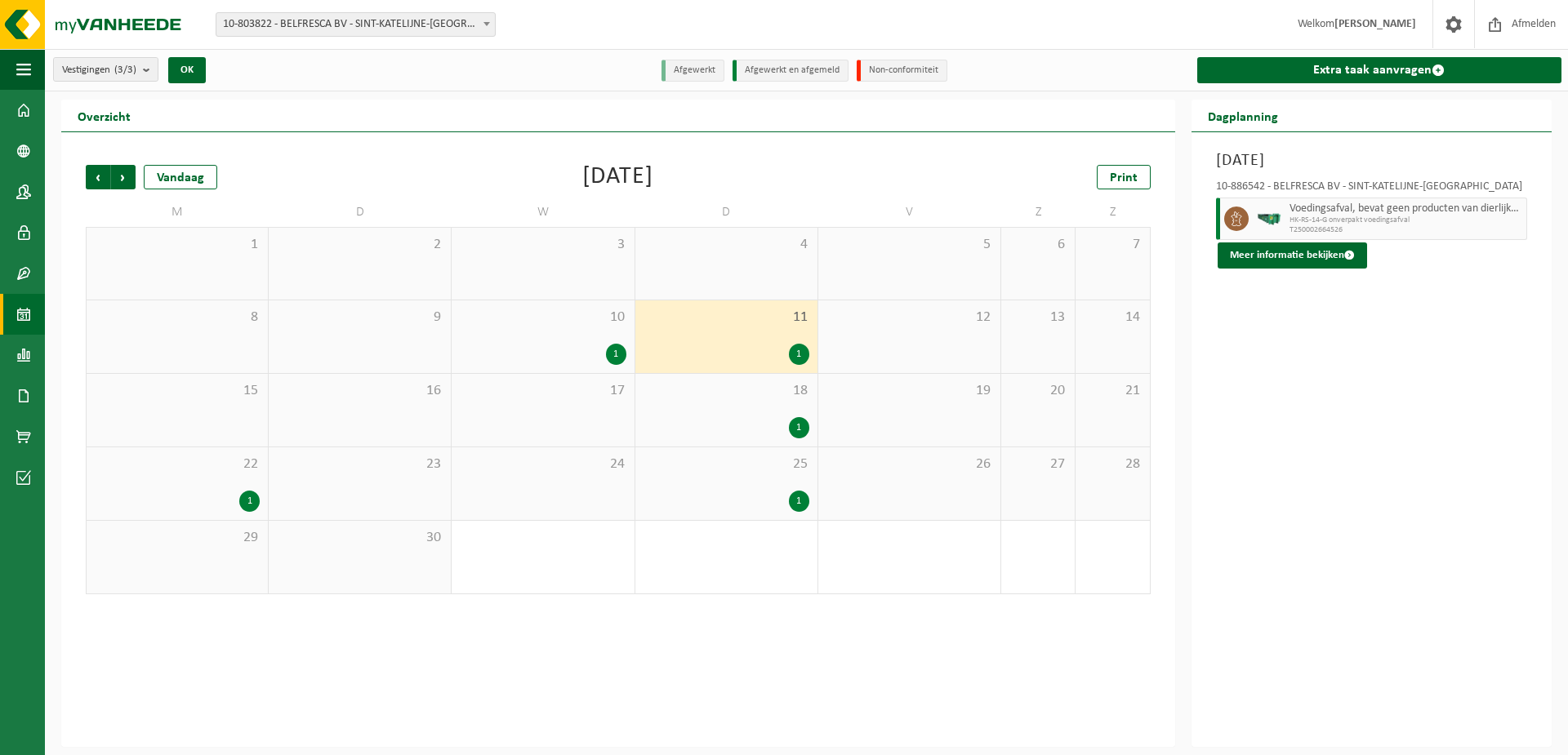
click at [749, 402] on div "18 1" at bounding box center [726, 410] width 182 height 73
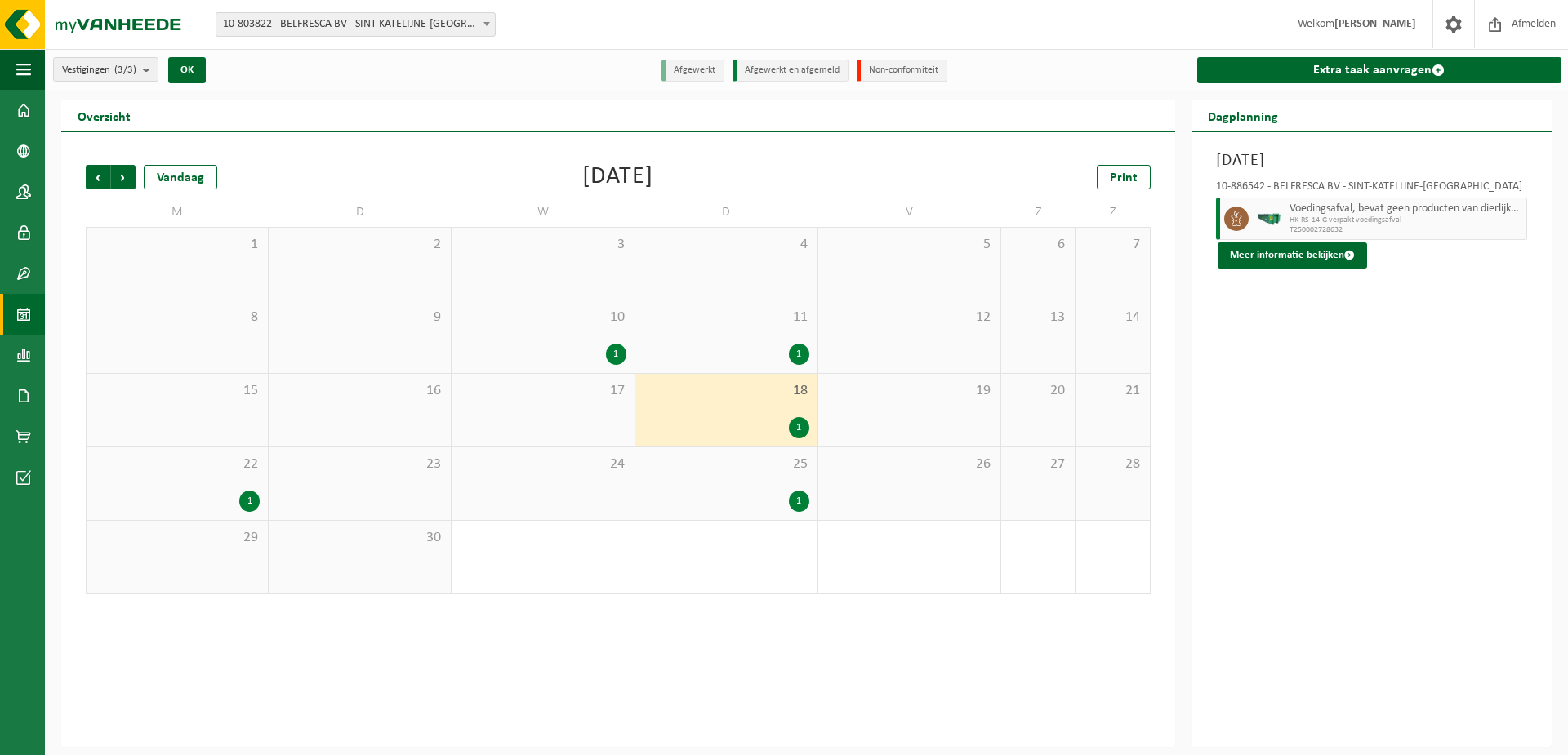
click at [746, 484] on div "25 1" at bounding box center [726, 483] width 182 height 73
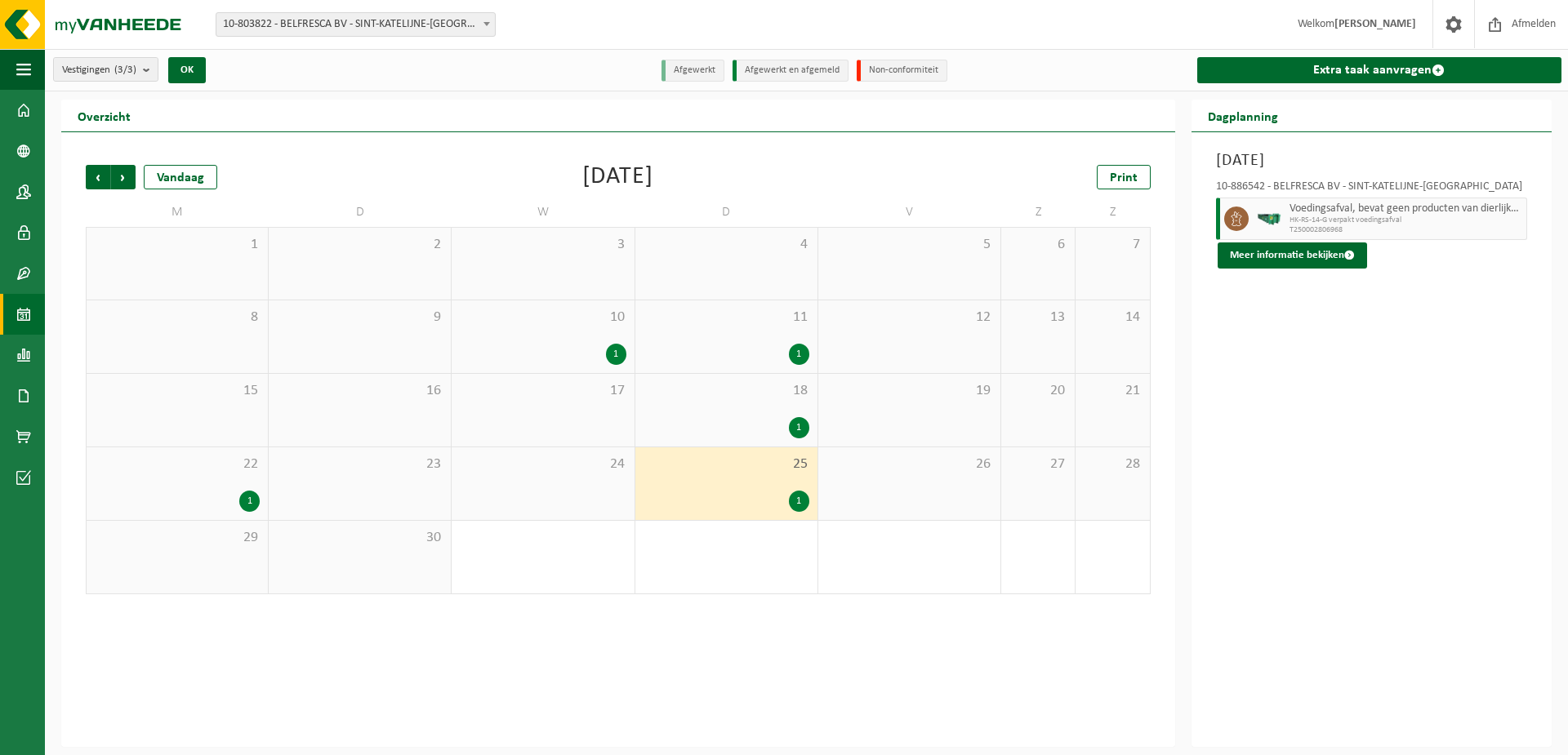
click at [229, 499] on div "1" at bounding box center [177, 501] width 165 height 21
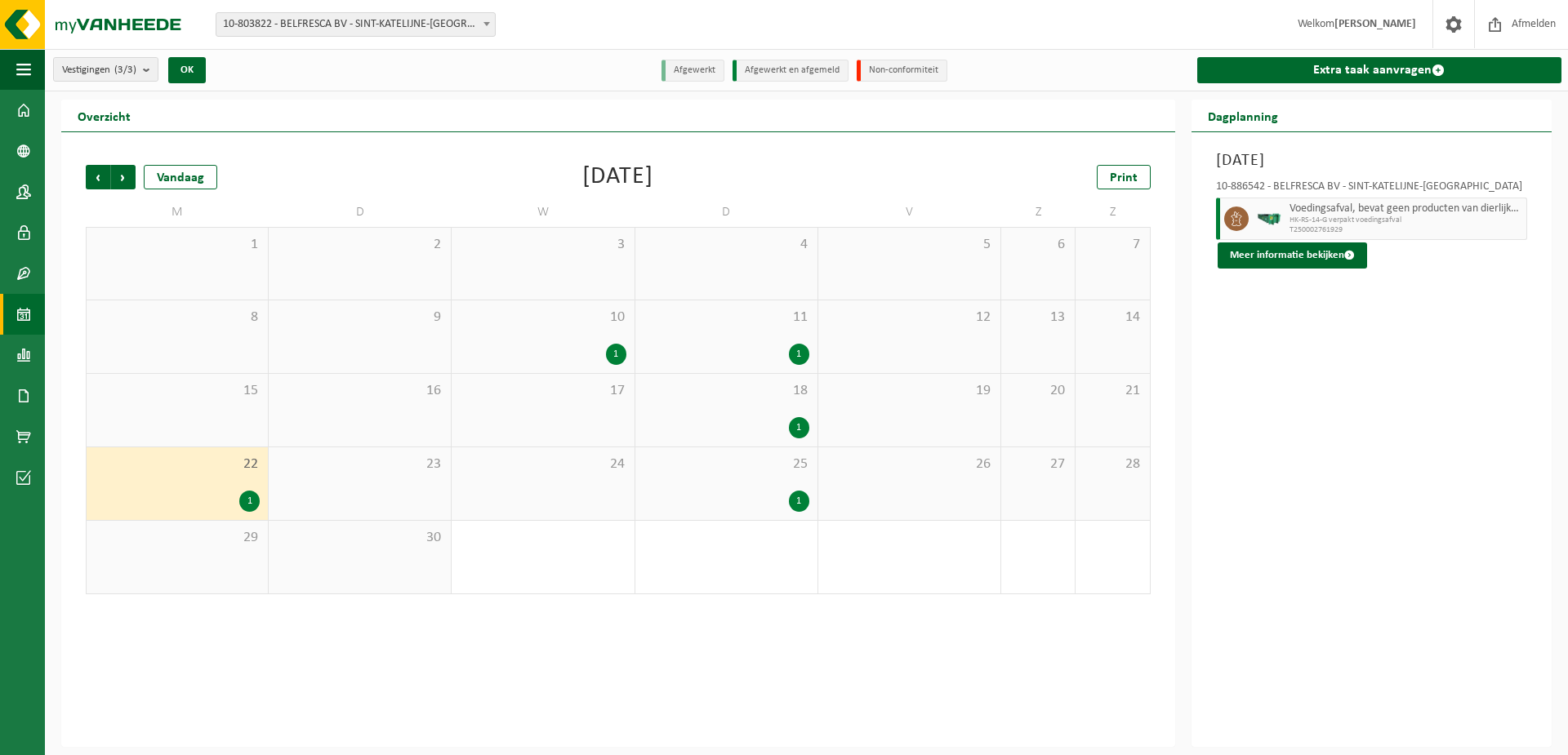
click at [741, 340] on div "11 1" at bounding box center [726, 337] width 182 height 73
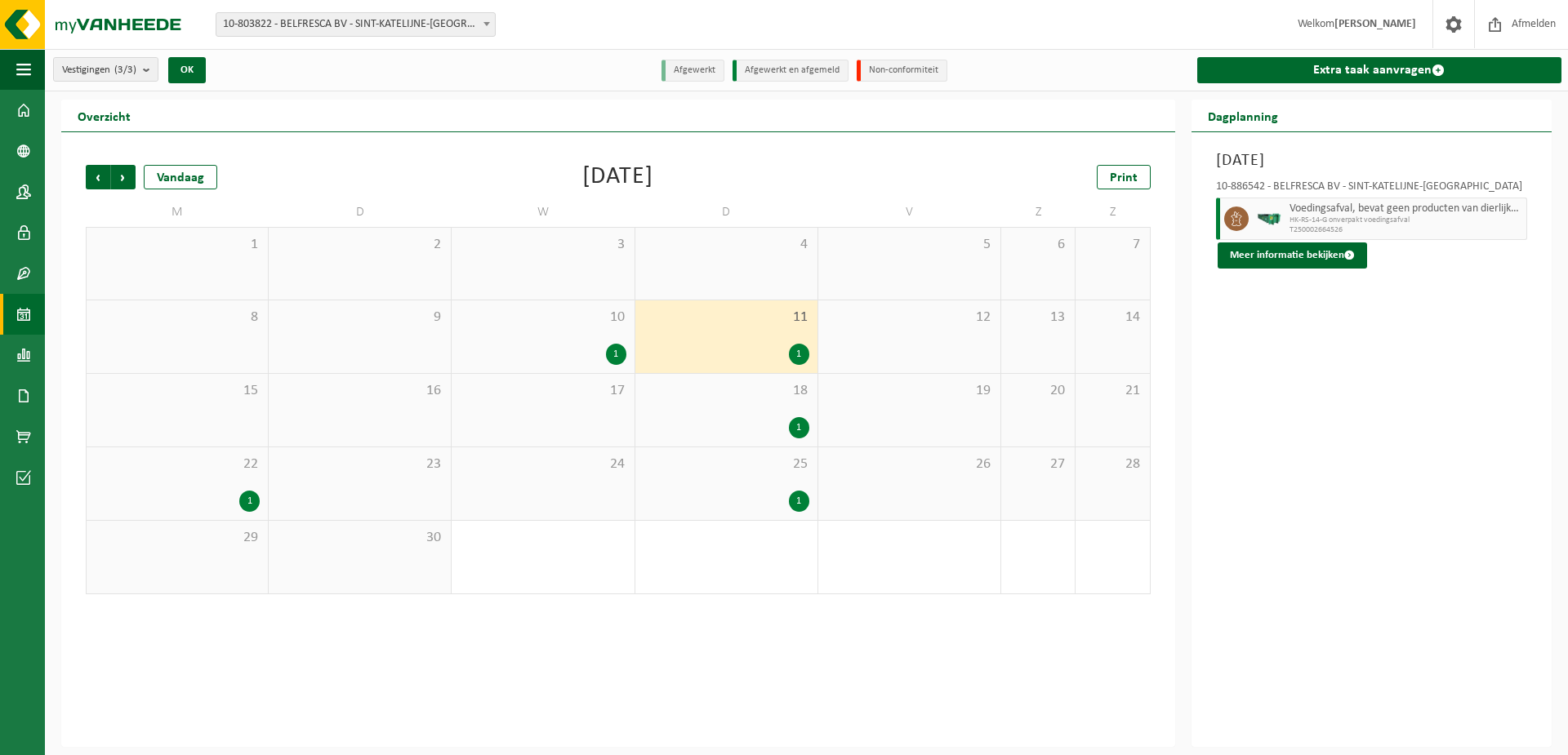
click at [753, 492] on div "1" at bounding box center [726, 501] width 166 height 21
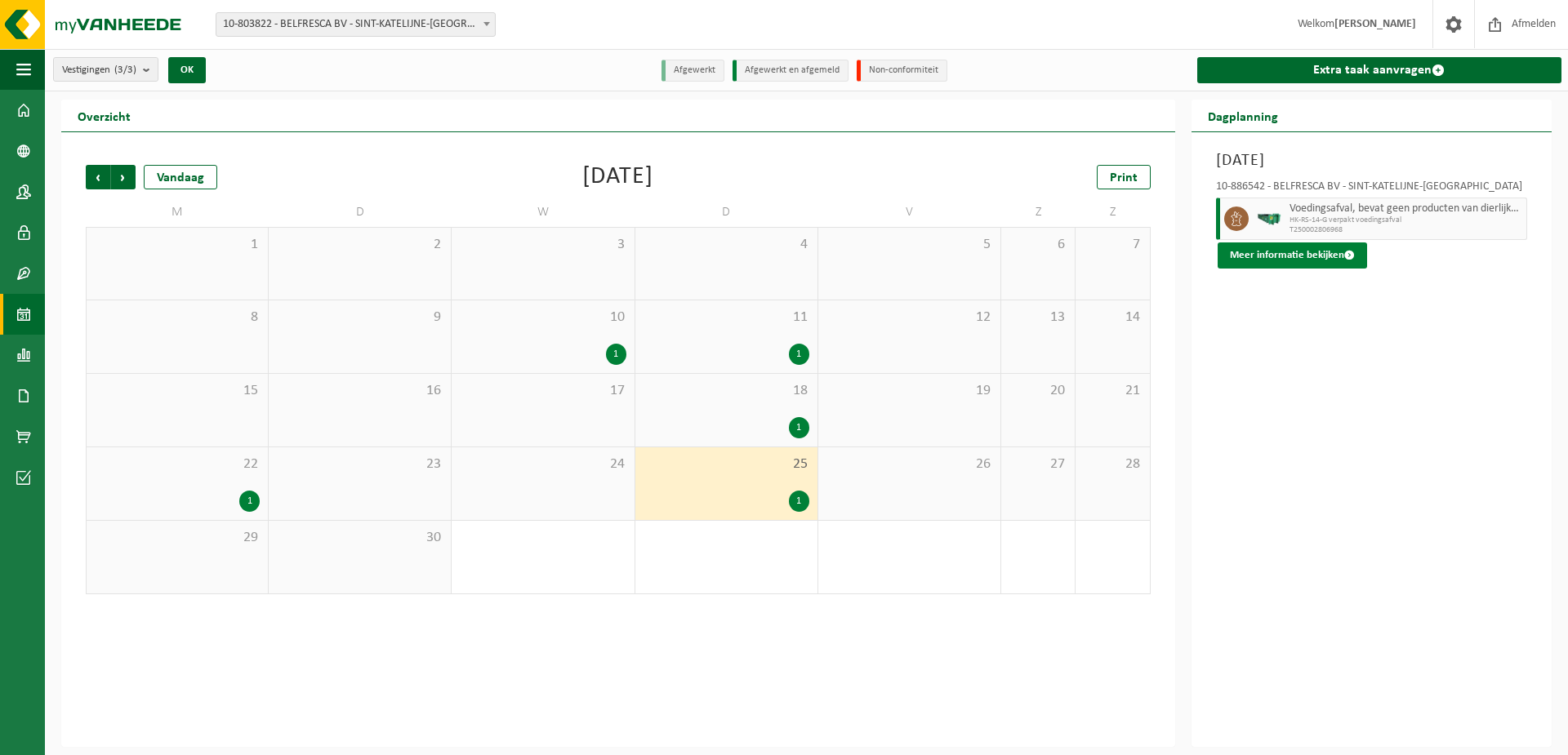
click at [1314, 258] on button "Meer informatie bekijken" at bounding box center [1291, 256] width 149 height 26
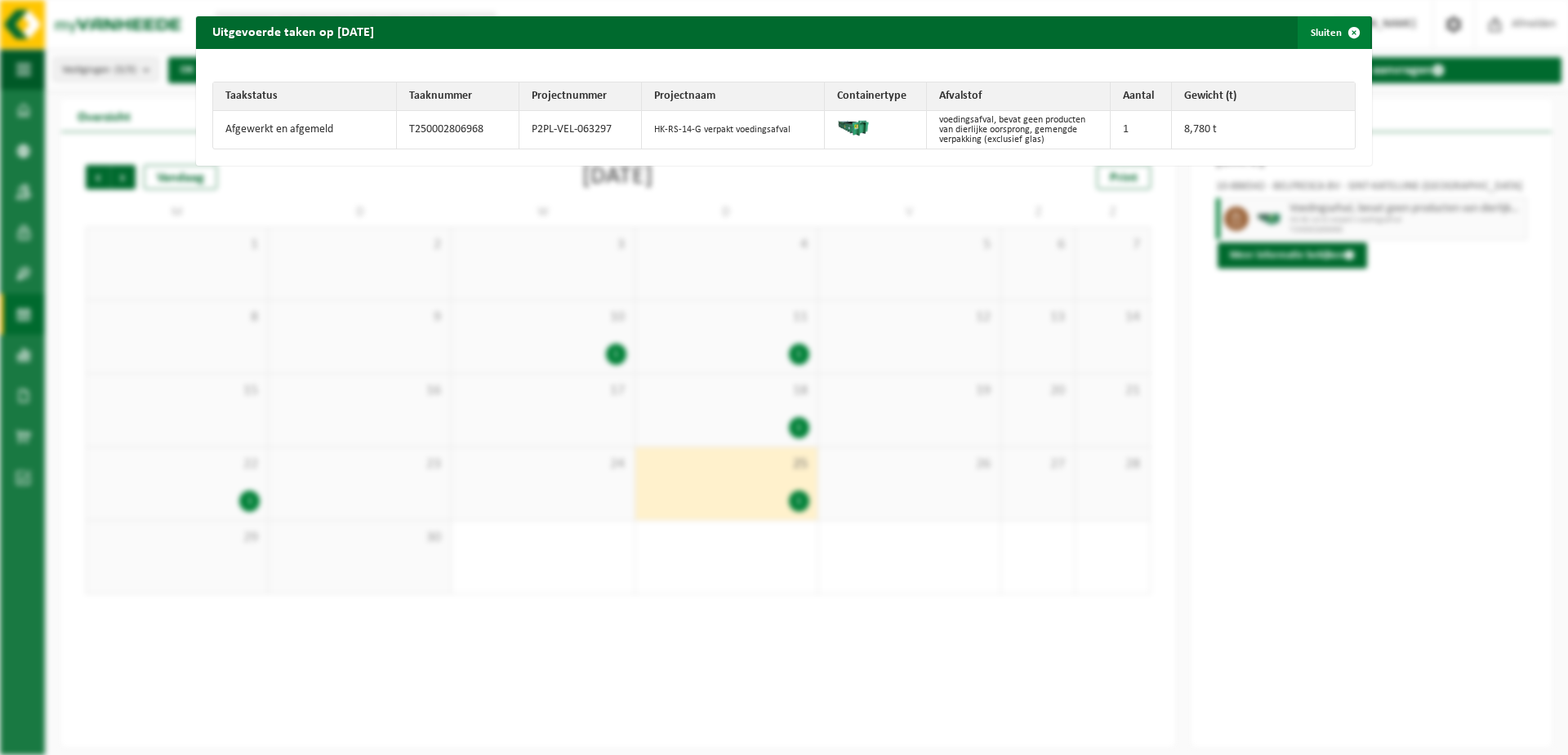
click at [1342, 31] on span "button" at bounding box center [1354, 32] width 33 height 33
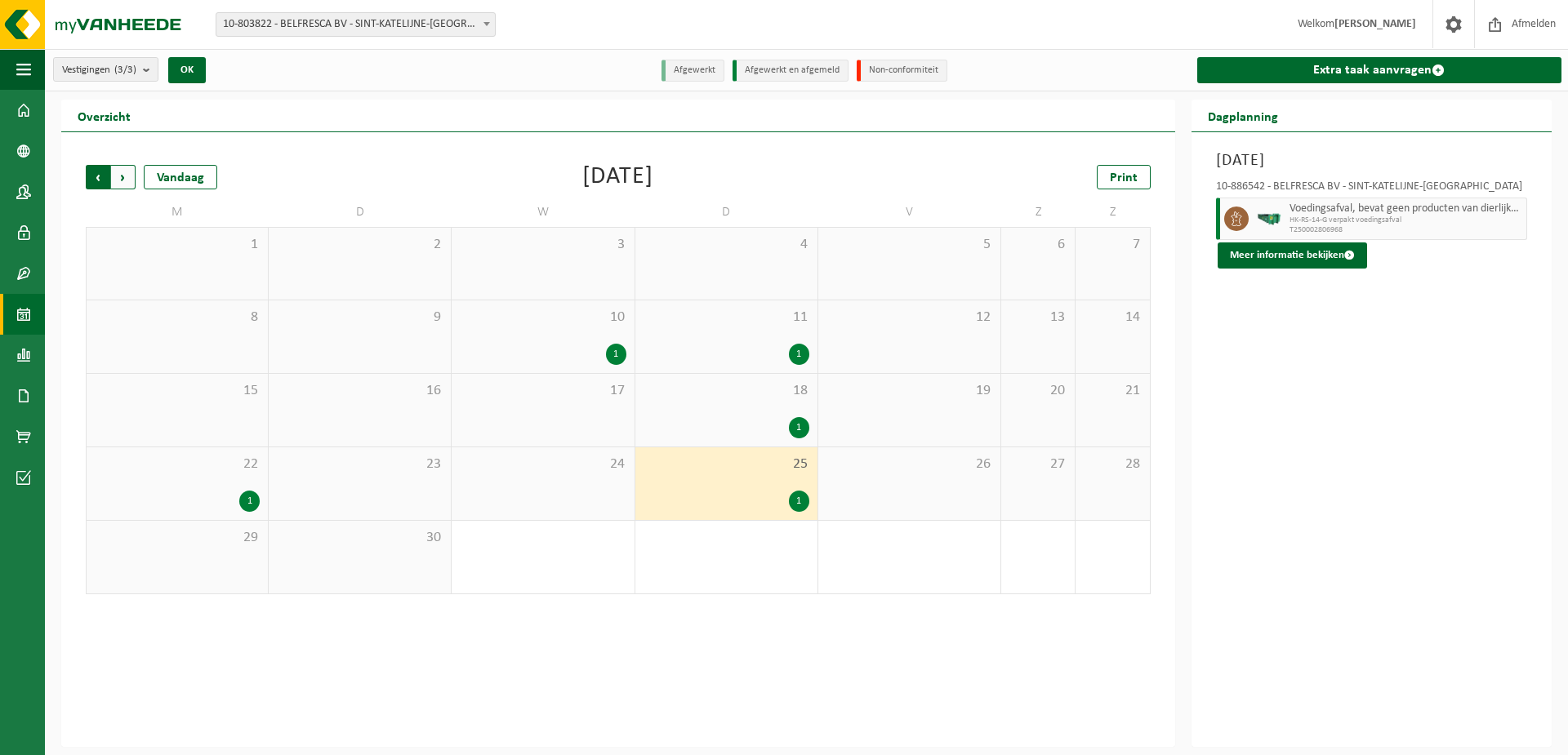
click at [126, 178] on span "Volgende" at bounding box center [123, 177] width 24 height 24
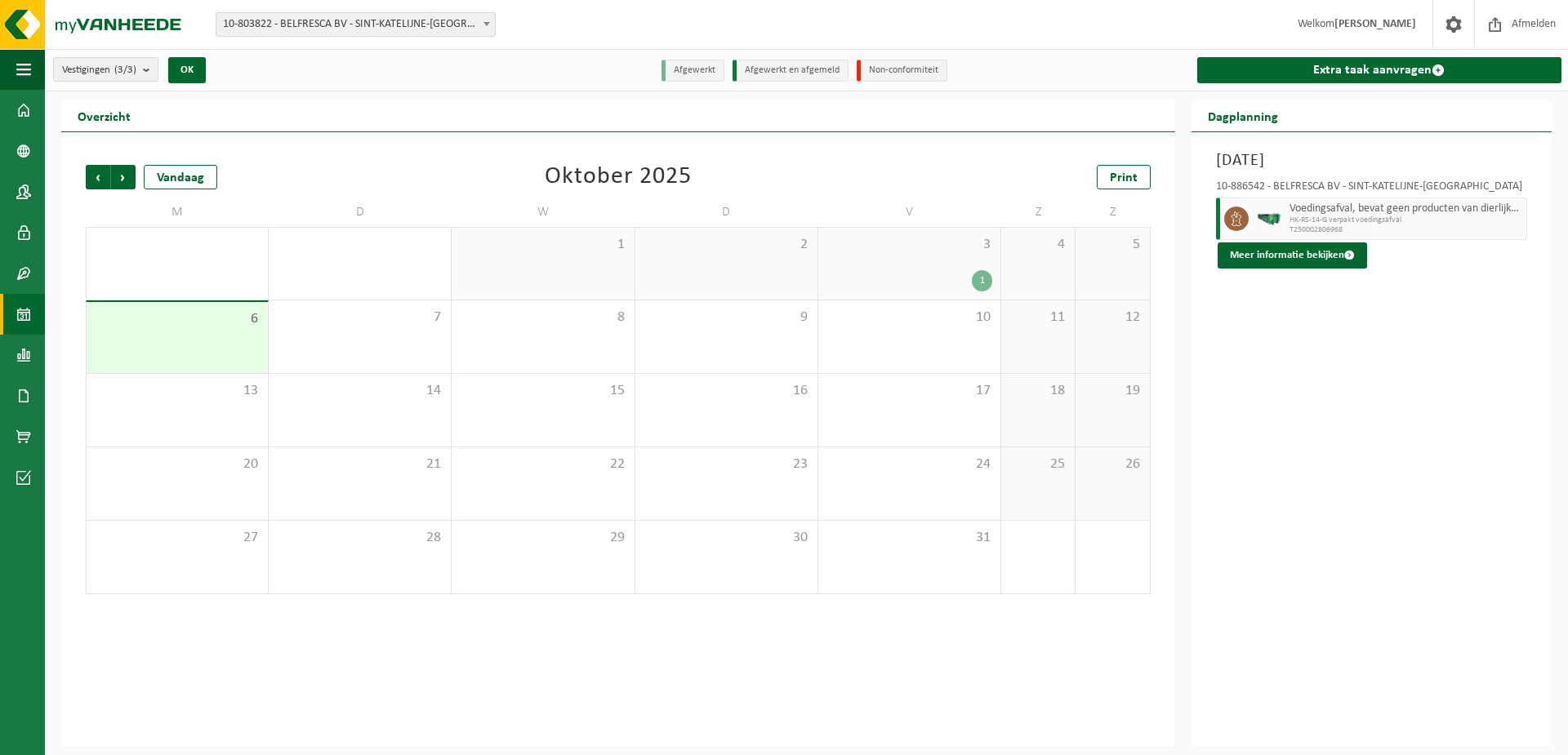
click at [940, 250] on span "3" at bounding box center [909, 245] width 166 height 18
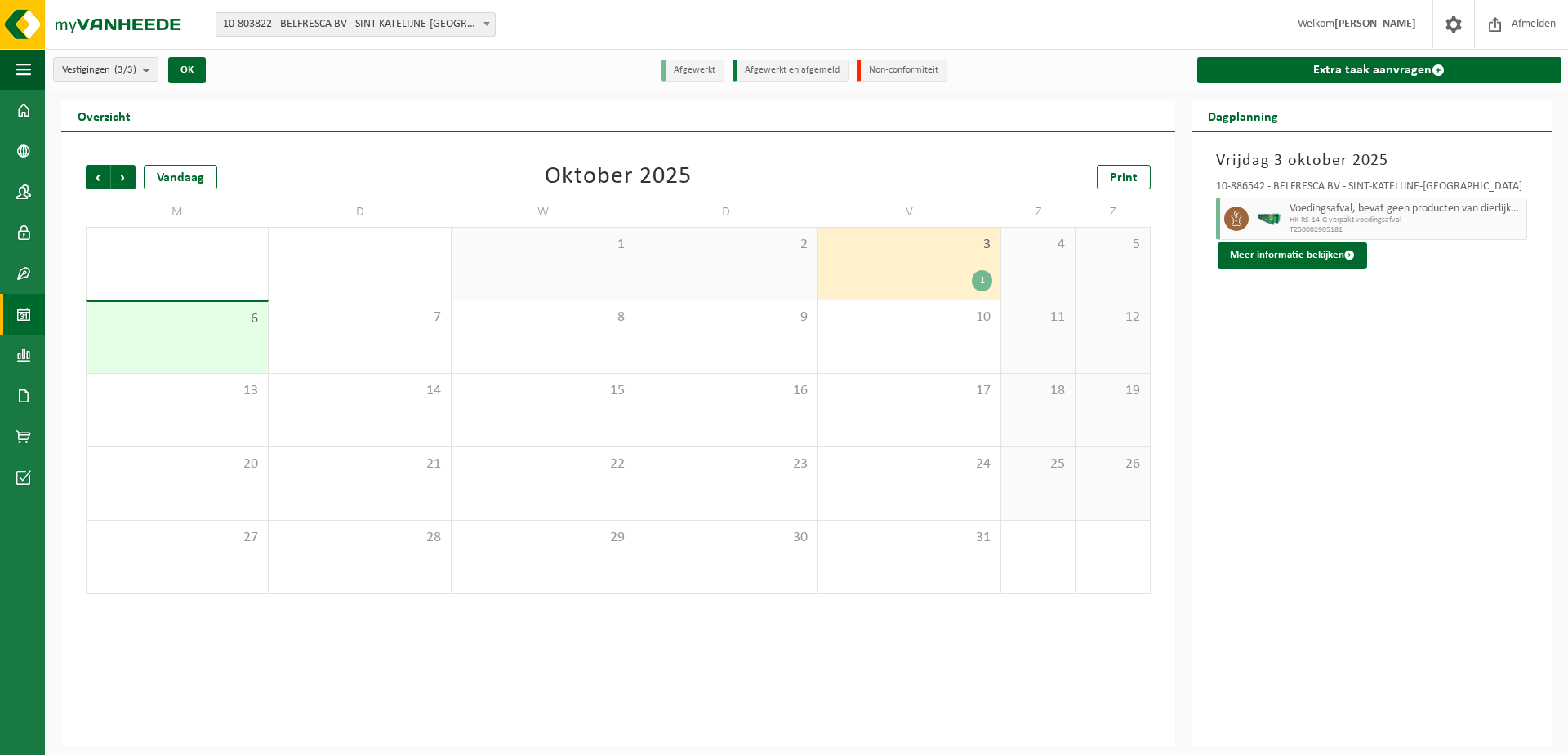
click at [192, 343] on div "6" at bounding box center [177, 337] width 181 height 71
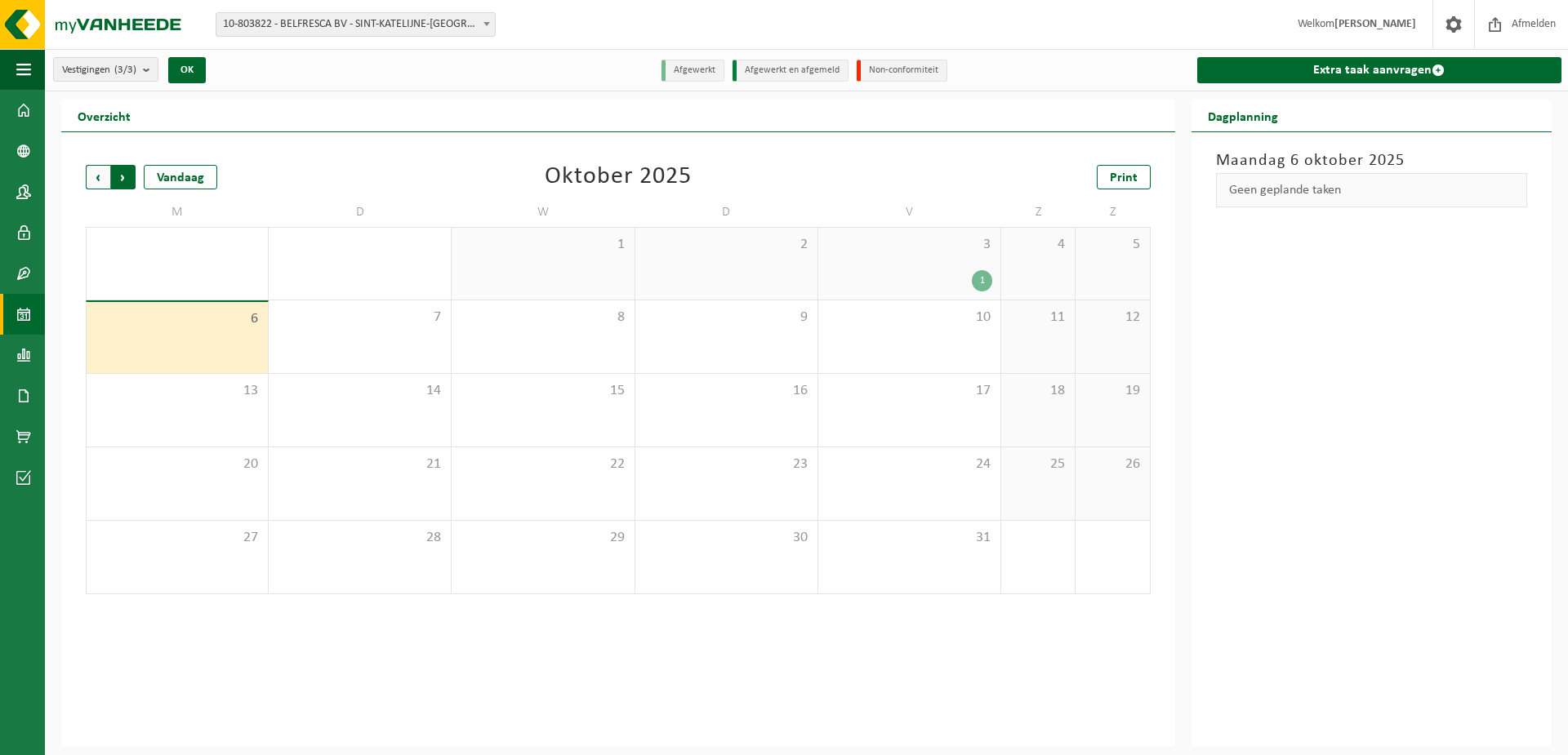
click at [103, 169] on span "Vorige" at bounding box center [98, 177] width 24 height 24
